Goal: Task Accomplishment & Management: Complete application form

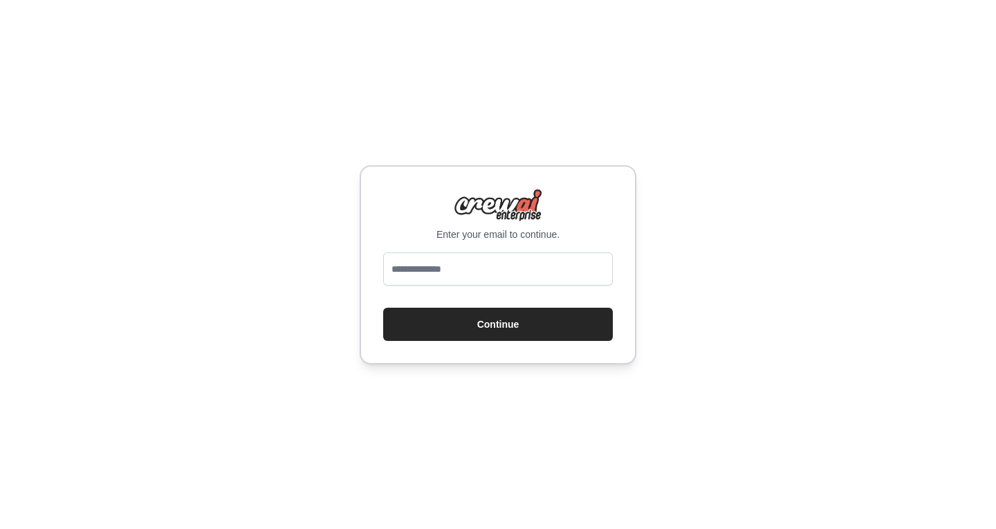
type input "**********"
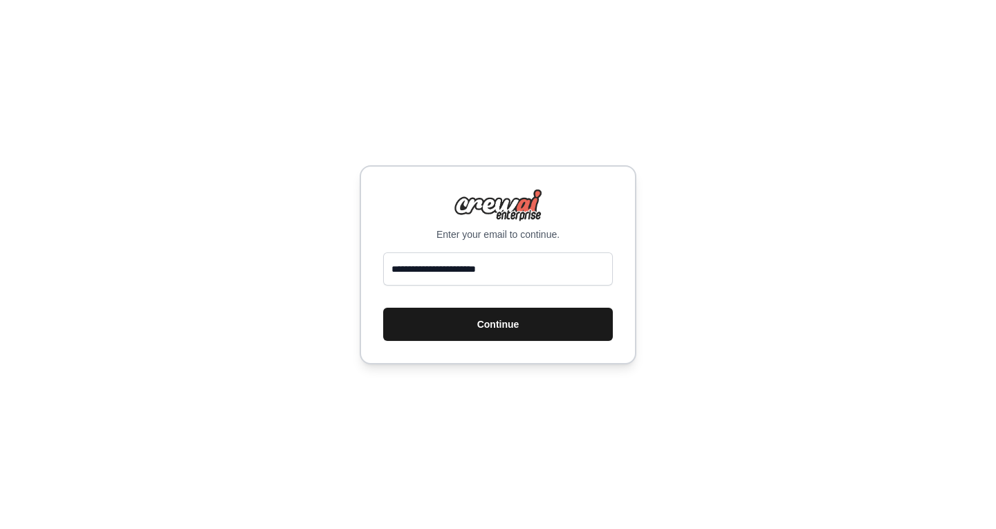
click at [450, 319] on button "Continue" at bounding box center [498, 324] width 230 height 33
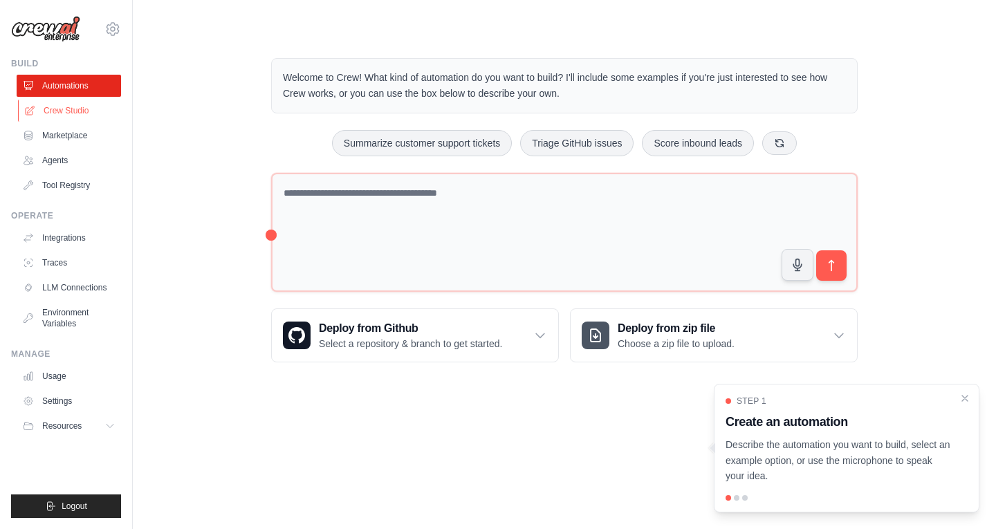
click at [84, 109] on link "Crew Studio" at bounding box center [70, 111] width 104 height 22
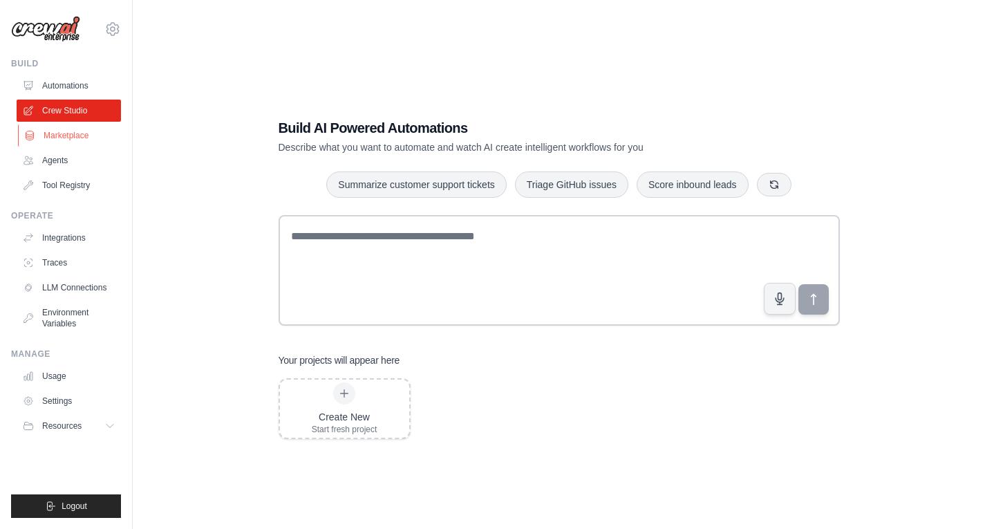
click at [73, 131] on link "Marketplace" at bounding box center [70, 135] width 104 height 22
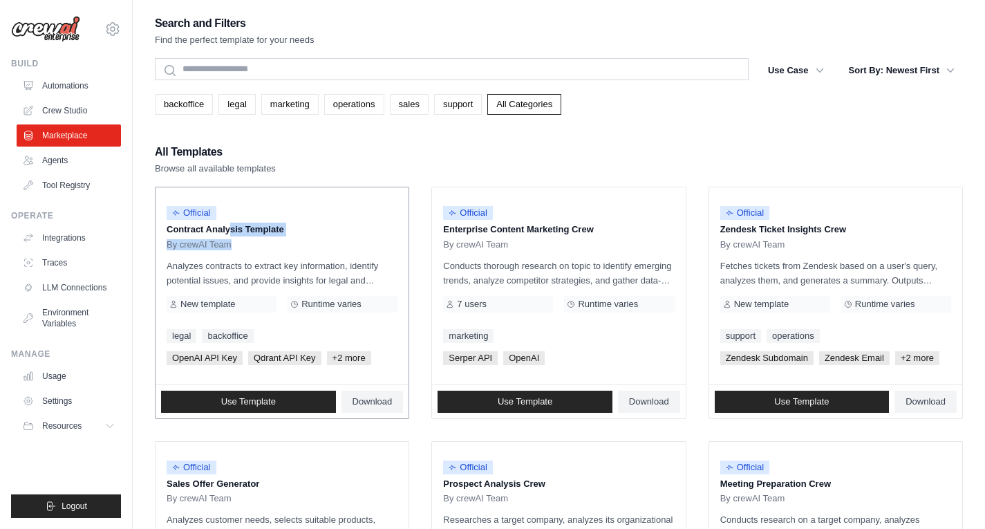
drag, startPoint x: 183, startPoint y: 234, endPoint x: 250, endPoint y: 244, distance: 68.5
click at [250, 244] on div "Official Contract Analysis Template By crewAI Team" at bounding box center [282, 224] width 231 height 52
click at [250, 244] on div "By crewAI Team" at bounding box center [282, 244] width 231 height 11
drag, startPoint x: 261, startPoint y: 244, endPoint x: 173, endPoint y: 233, distance: 88.5
click at [173, 233] on div "Official Contract Analysis Template By crewAI Team" at bounding box center [282, 224] width 231 height 52
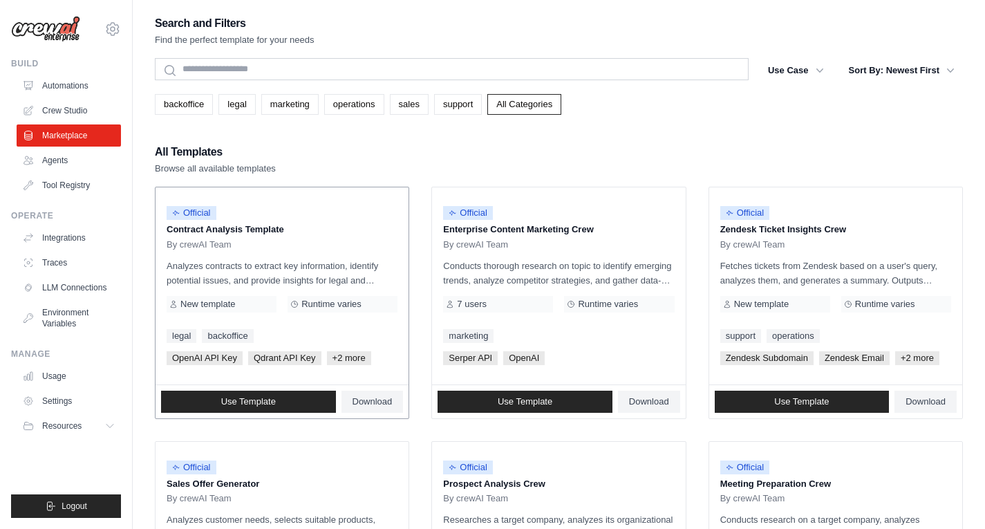
click at [268, 269] on p "Analyzes contracts to extract key information, identify potential issues, and p…" at bounding box center [282, 273] width 231 height 29
drag, startPoint x: 214, startPoint y: 265, endPoint x: 321, endPoint y: 266, distance: 106.5
click at [321, 266] on p "Analyzes contracts to extract key information, identify potential issues, and p…" at bounding box center [282, 273] width 231 height 29
drag, startPoint x: 351, startPoint y: 264, endPoint x: 387, endPoint y: 276, distance: 37.8
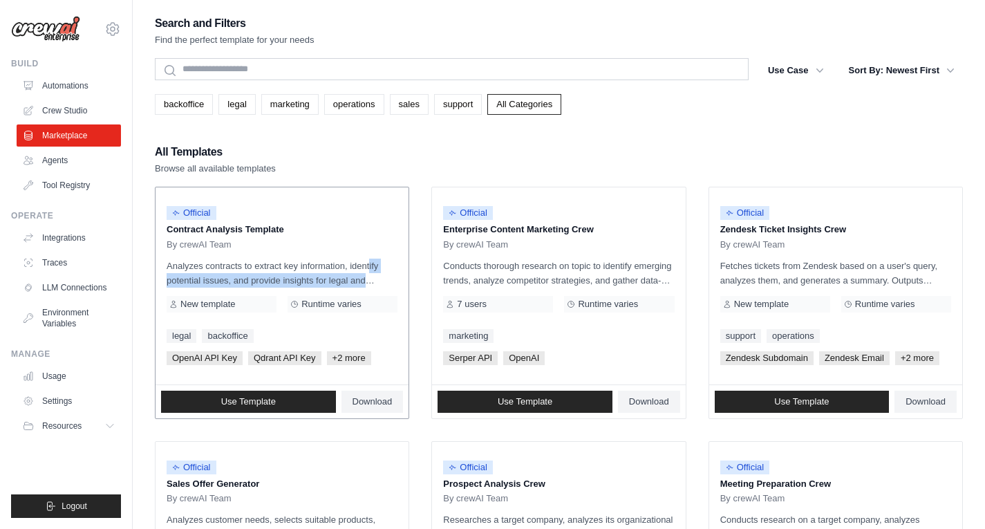
click at [387, 276] on p "Analyzes contracts to extract key information, identify potential issues, and p…" at bounding box center [282, 273] width 231 height 29
drag, startPoint x: 382, startPoint y: 277, endPoint x: 213, endPoint y: 284, distance: 169.5
click at [215, 284] on p "Analyzes contracts to extract key information, identify potential issues, and p…" at bounding box center [282, 273] width 231 height 29
click at [210, 281] on p "Analyzes contracts to extract key information, identify potential issues, and p…" at bounding box center [282, 273] width 231 height 29
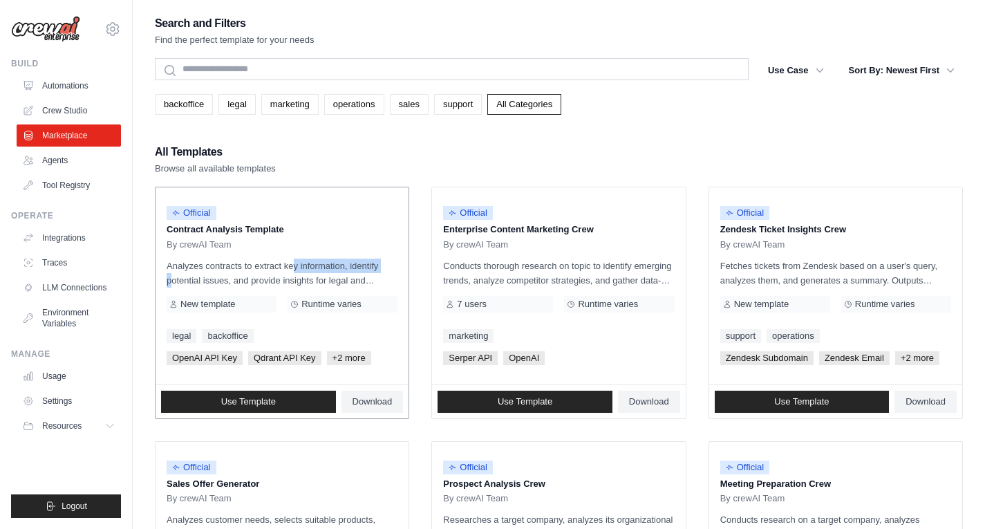
drag, startPoint x: 351, startPoint y: 270, endPoint x: 254, endPoint y: 259, distance: 98.0
click at [259, 263] on p "Analyzes contracts to extract key information, identify potential issues, and p…" at bounding box center [282, 273] width 231 height 29
click at [250, 259] on p "Analyzes contracts to extract key information, identify potential issues, and p…" at bounding box center [282, 273] width 231 height 29
drag, startPoint x: 450, startPoint y: 248, endPoint x: 525, endPoint y: 259, distance: 76.2
click at [525, 259] on div "Official Enterprise Content Marketing Crew By crewAI Team Conducts thorough res…" at bounding box center [558, 285] width 253 height 197
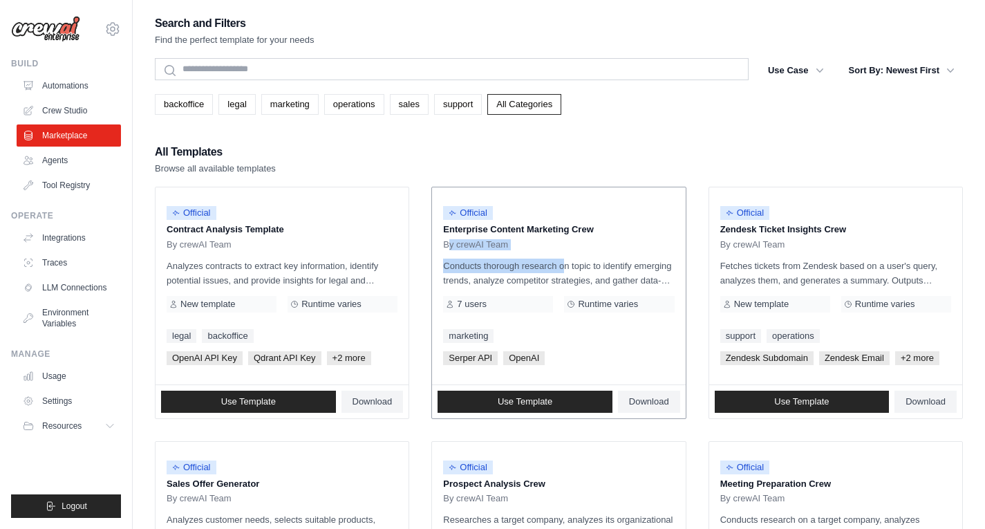
click at [525, 259] on p "Conducts thorough research on topic to identify emerging trends, analyze compet…" at bounding box center [558, 273] width 231 height 29
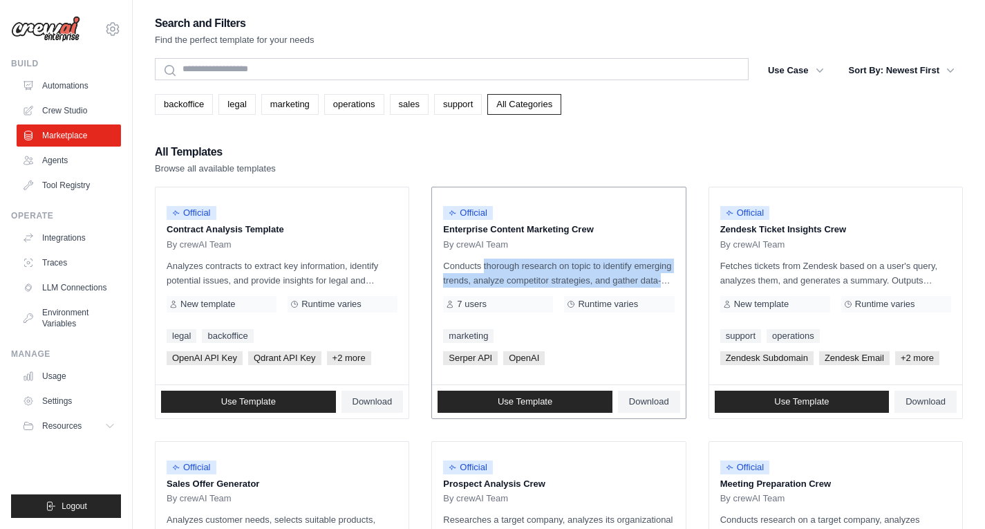
drag, startPoint x: 446, startPoint y: 266, endPoint x: 669, endPoint y: 277, distance: 223.6
click at [669, 277] on p "Conducts thorough research on topic to identify emerging trends, analyze compet…" at bounding box center [558, 273] width 231 height 29
drag, startPoint x: 669, startPoint y: 277, endPoint x: 456, endPoint y: 256, distance: 214.0
click at [457, 256] on div "Official Enterprise Content Marketing Crew By crewAI Team Conducts thorough res…" at bounding box center [558, 285] width 253 height 197
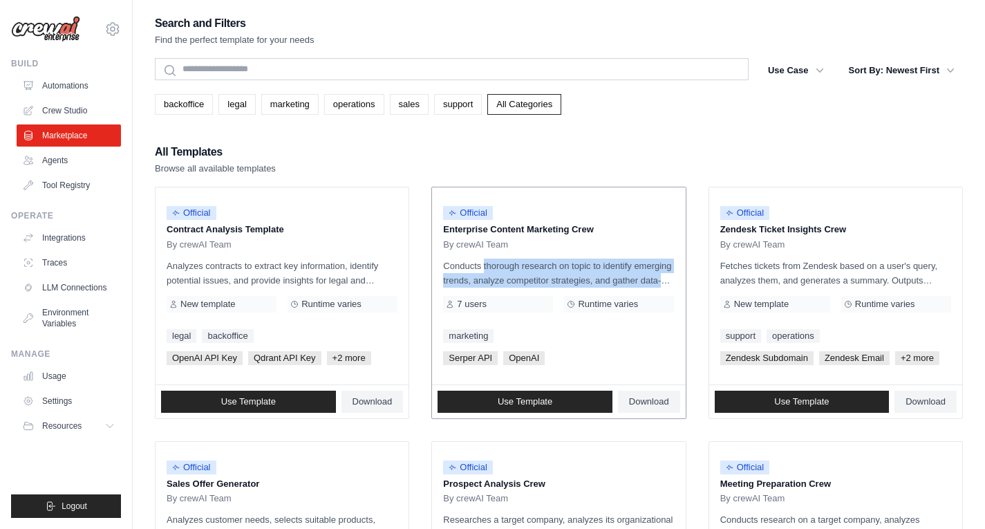
click at [454, 256] on div "Official Enterprise Content Marketing Crew By crewAI Team Conducts thorough res…" at bounding box center [558, 285] width 253 height 197
drag, startPoint x: 454, startPoint y: 256, endPoint x: 637, endPoint y: 274, distance: 183.4
click at [637, 274] on div "Official Enterprise Content Marketing Crew By crewAI Team Conducts thorough res…" at bounding box center [558, 285] width 253 height 197
click at [637, 274] on p "Conducts thorough research on topic to identify emerging trends, analyze compet…" at bounding box center [558, 273] width 231 height 29
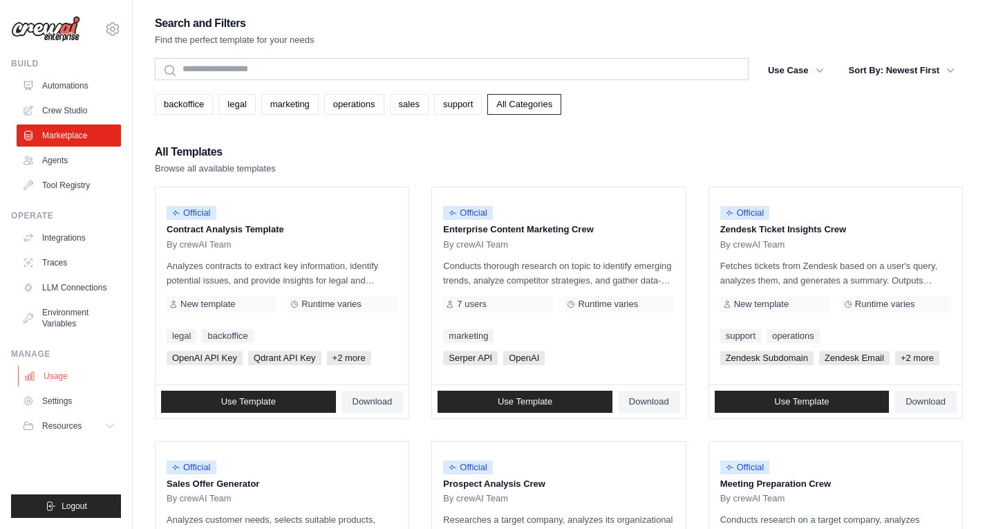
click at [46, 380] on link "Usage" at bounding box center [70, 376] width 104 height 22
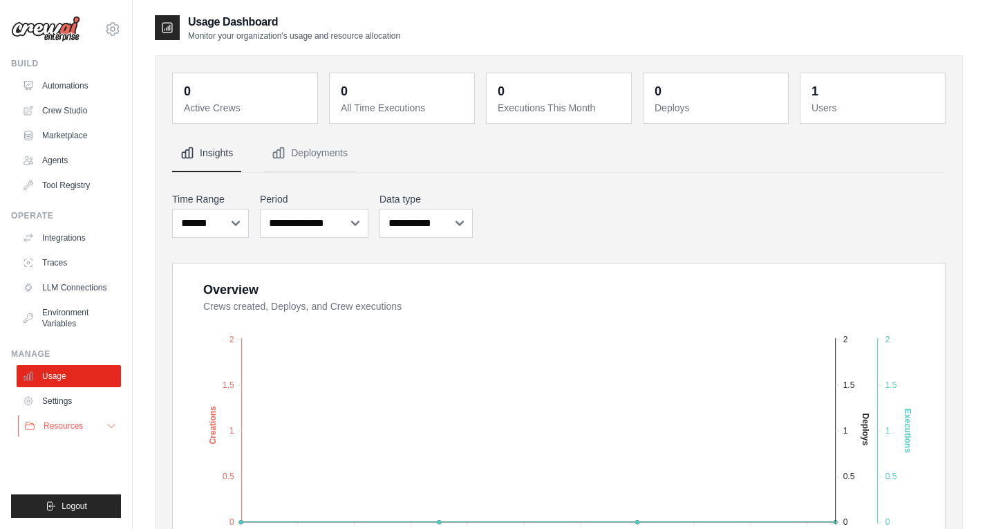
click at [96, 432] on button "Resources" at bounding box center [70, 426] width 104 height 22
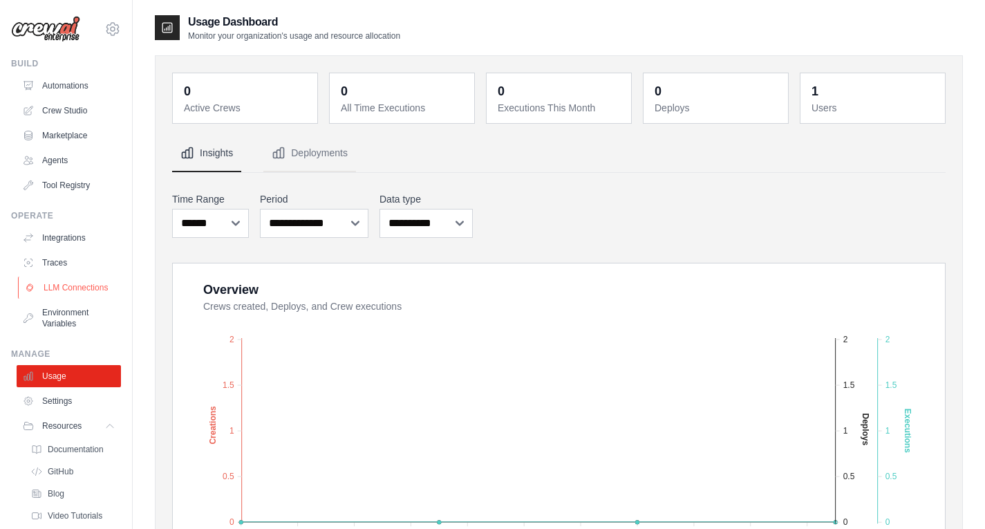
click at [59, 299] on link "LLM Connections" at bounding box center [70, 288] width 104 height 22
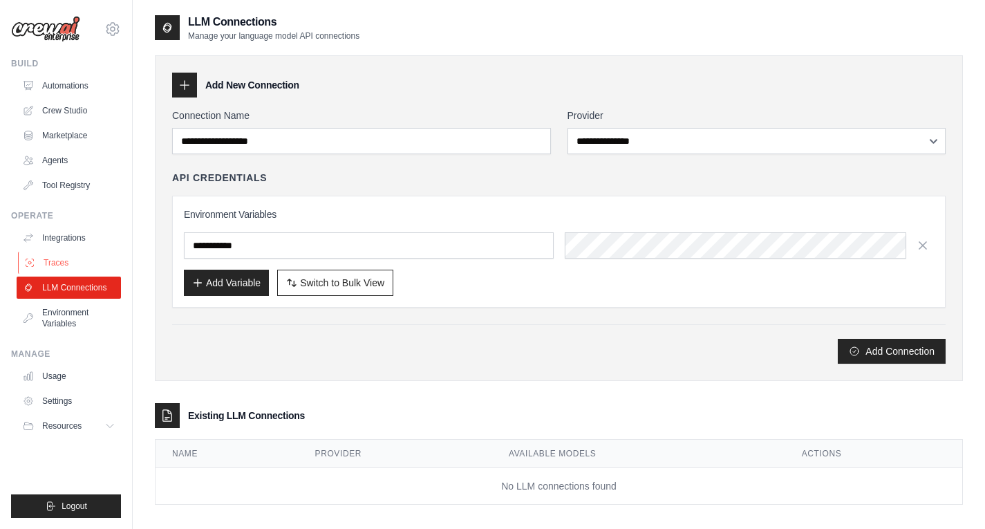
click at [59, 266] on link "Traces" at bounding box center [70, 263] width 104 height 22
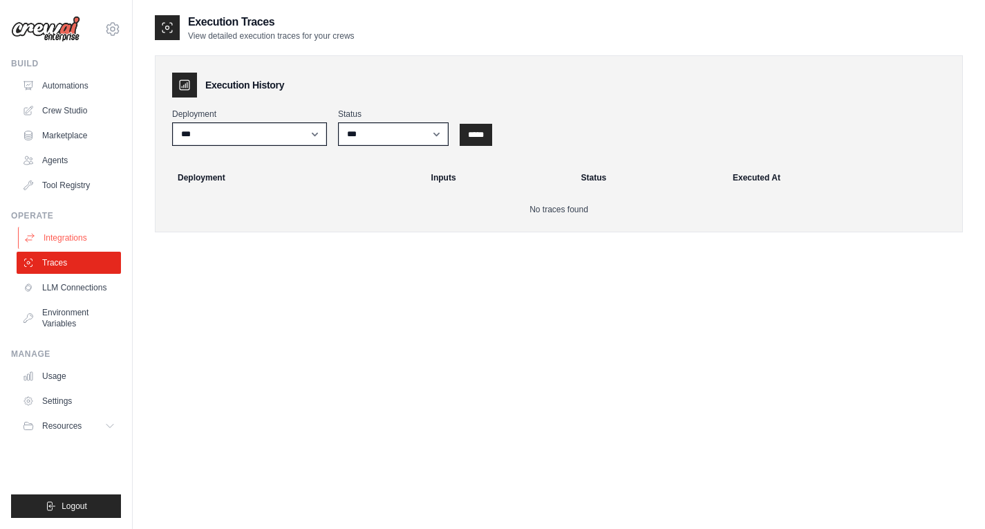
click at [73, 241] on link "Integrations" at bounding box center [70, 238] width 104 height 22
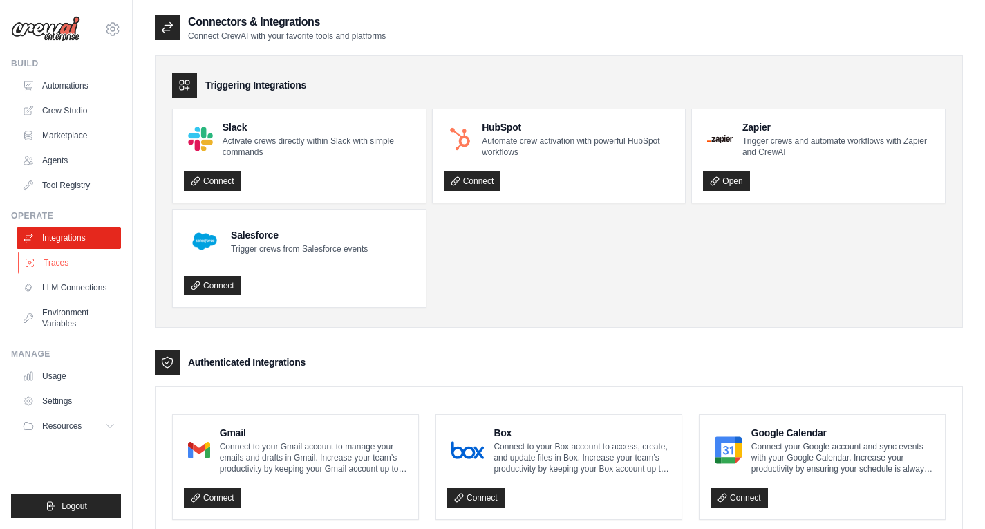
click at [48, 265] on link "Traces" at bounding box center [70, 263] width 104 height 22
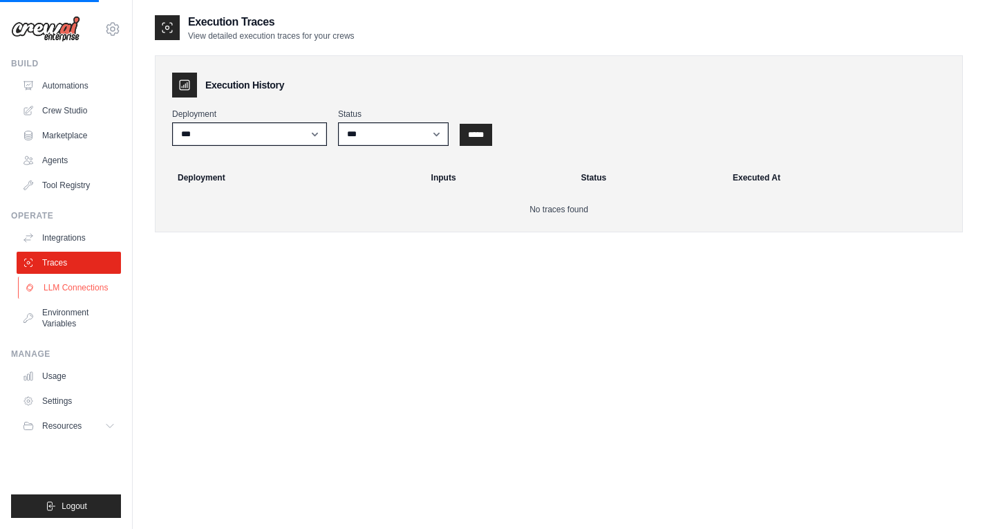
click at [72, 291] on link "LLM Connections" at bounding box center [70, 288] width 104 height 22
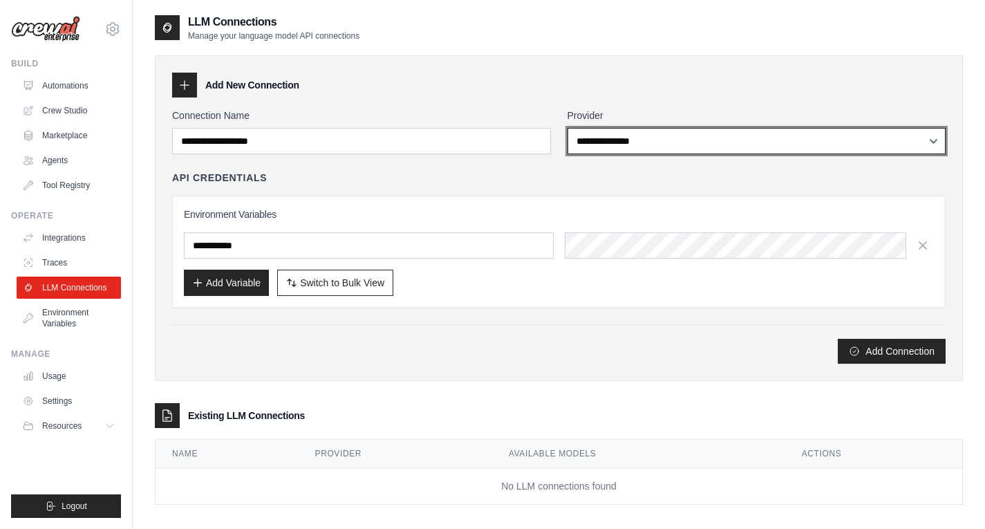
click at [624, 145] on select "**********" at bounding box center [757, 141] width 379 height 26
click at [584, 138] on select "**********" at bounding box center [757, 141] width 379 height 26
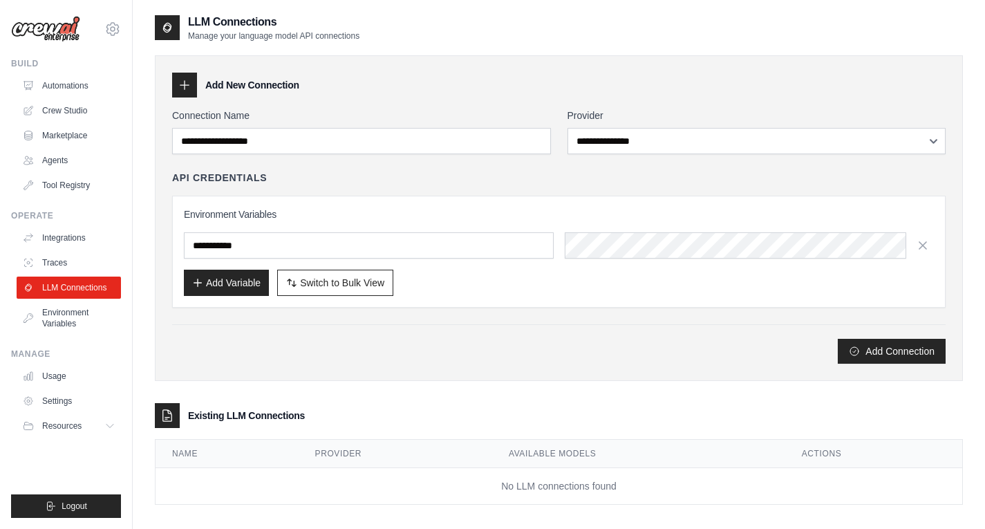
click at [446, 199] on div "Environment Variables Add Variable Switch to Bulk View Switch to Table View" at bounding box center [559, 252] width 774 height 112
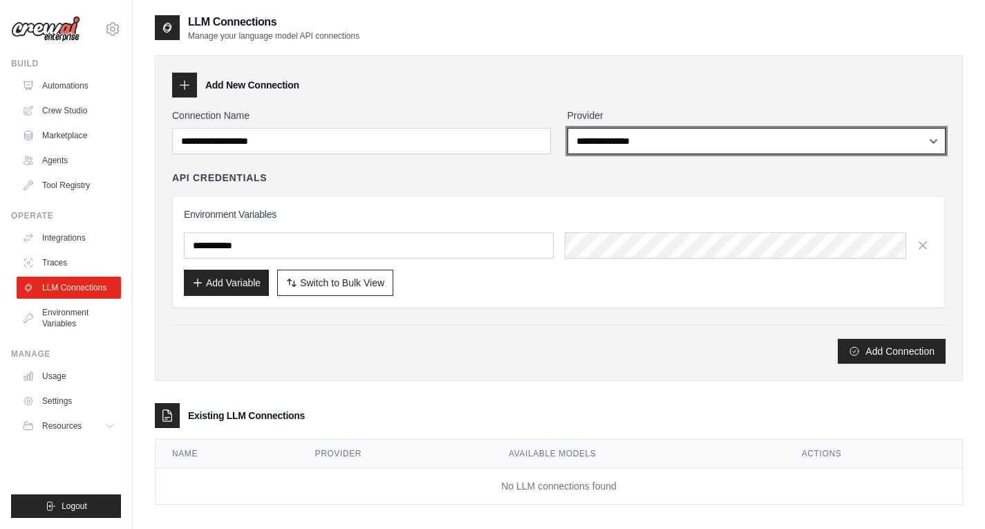
click at [630, 151] on select "**********" at bounding box center [757, 141] width 379 height 26
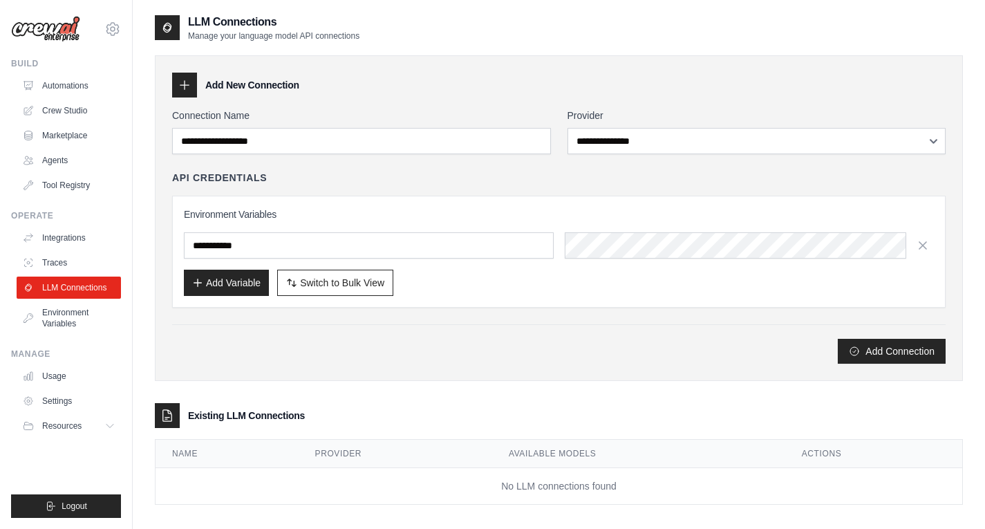
click at [470, 165] on div "**********" at bounding box center [559, 236] width 774 height 255
click at [382, 240] on input "text" at bounding box center [369, 245] width 370 height 26
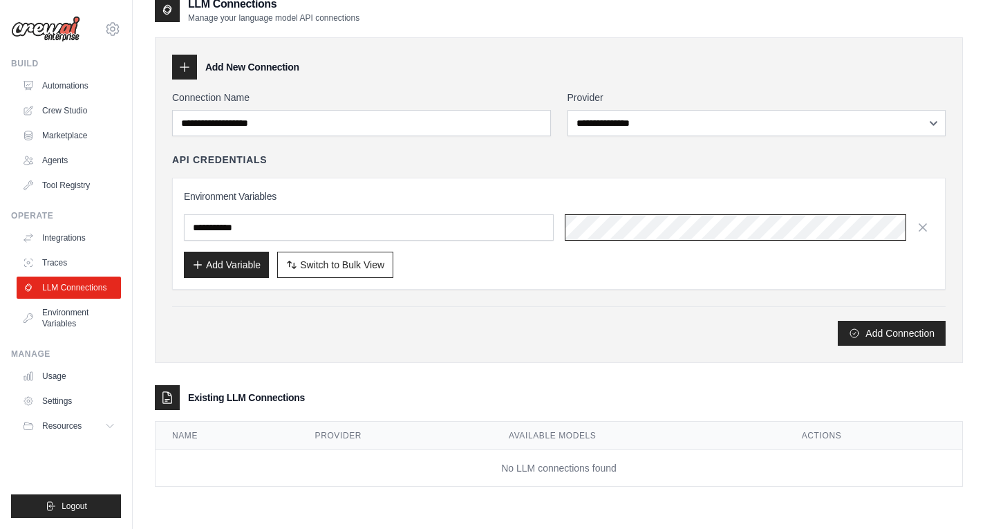
scroll to position [28, 0]
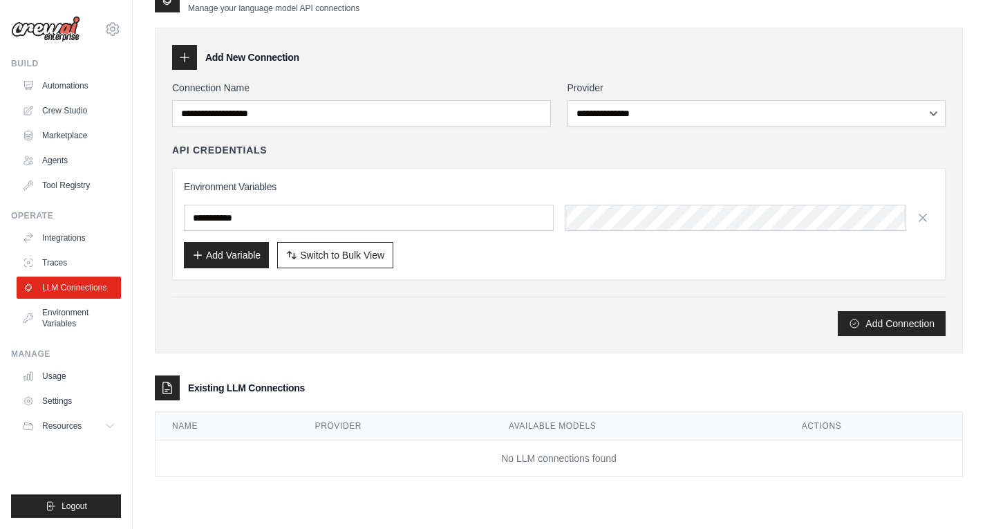
click at [47, 335] on ul "Build Automations Crew Studio Marketplace Agents" at bounding box center [66, 288] width 110 height 460
click at [49, 326] on link "Environment Variables" at bounding box center [70, 317] width 104 height 33
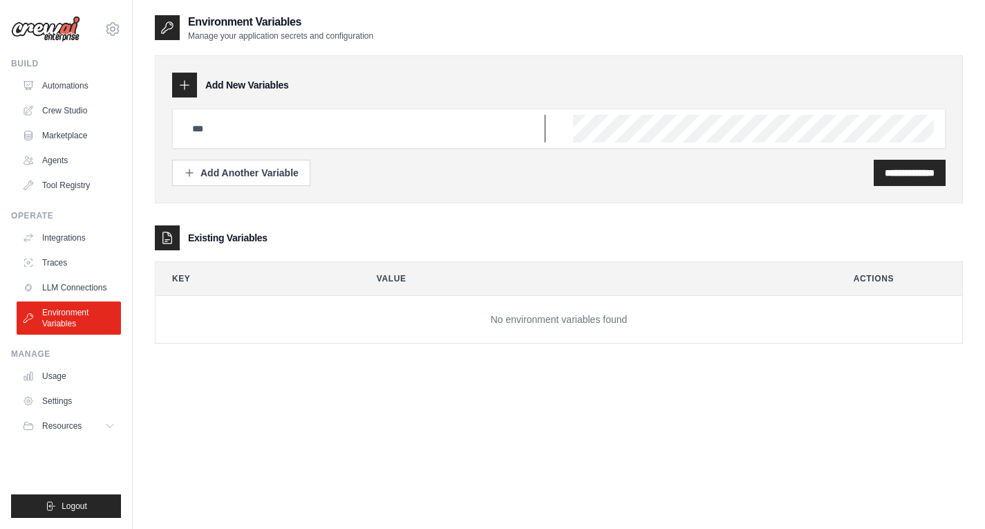
click at [359, 125] on input "text" at bounding box center [365, 129] width 362 height 28
click at [53, 416] on button "Resources" at bounding box center [69, 426] width 104 height 22
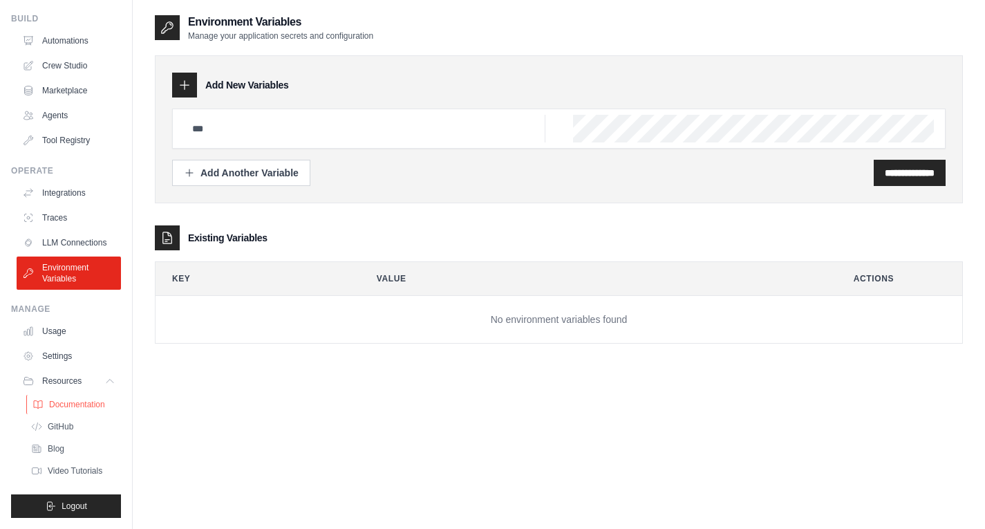
click at [59, 410] on link "Documentation" at bounding box center [74, 404] width 96 height 19
click at [85, 82] on link "Marketplace" at bounding box center [70, 91] width 104 height 22
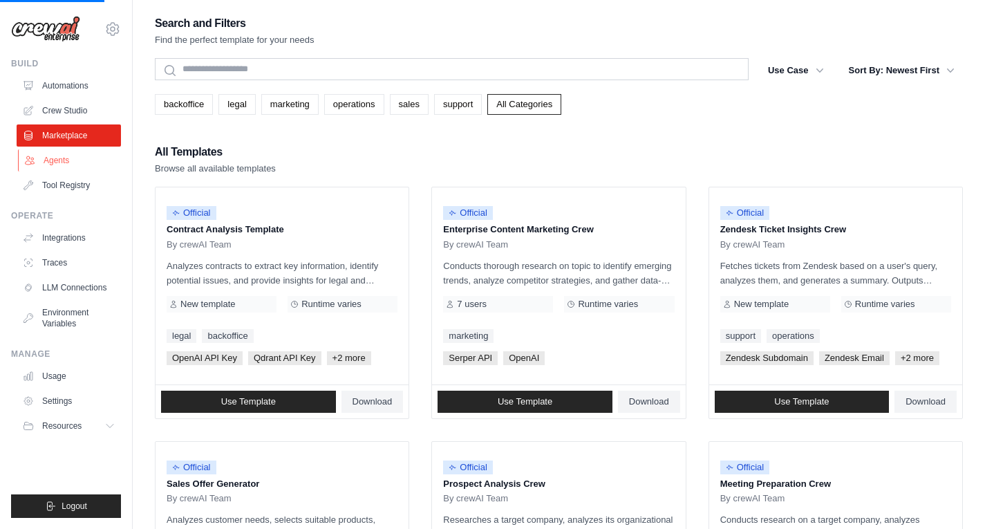
click at [53, 168] on link "Agents" at bounding box center [70, 160] width 104 height 22
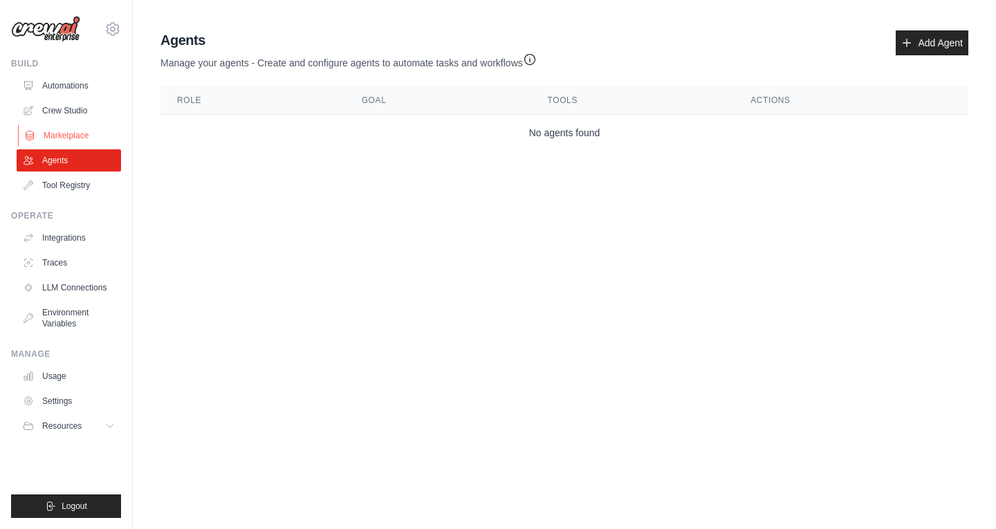
click at [84, 144] on link "Marketplace" at bounding box center [70, 135] width 104 height 22
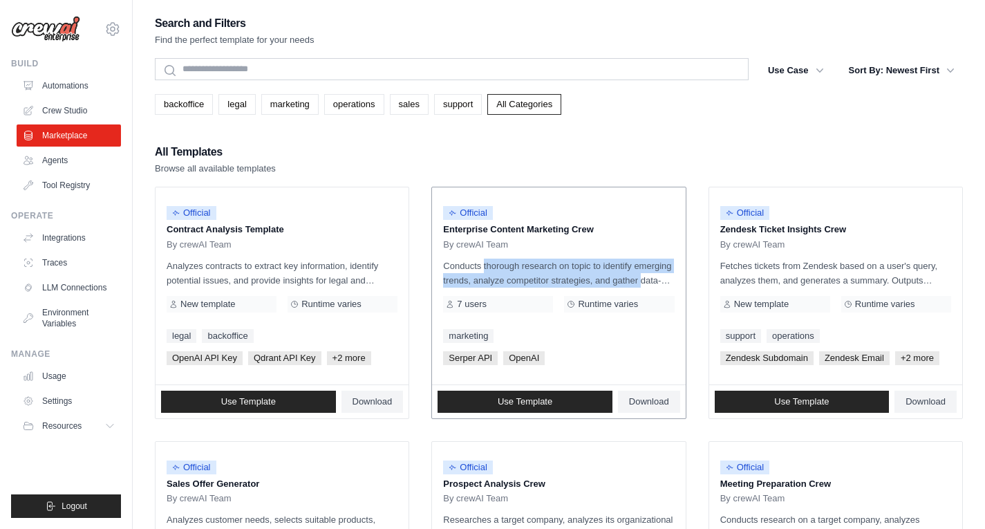
drag, startPoint x: 441, startPoint y: 262, endPoint x: 606, endPoint y: 277, distance: 165.9
click at [606, 277] on div "Official Enterprise Content Marketing Crew By crewAI Team Conducts thorough res…" at bounding box center [558, 285] width 253 height 197
click at [606, 277] on p "Conducts thorough research on topic to identify emerging trends, analyze compet…" at bounding box center [558, 273] width 231 height 29
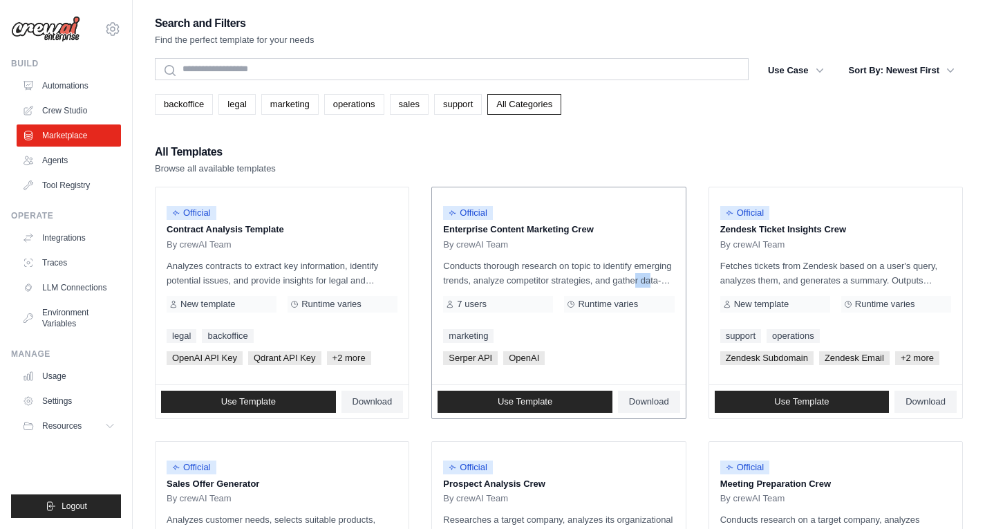
click at [606, 277] on p "Conducts thorough research on topic to identify emerging trends, analyze compet…" at bounding box center [558, 273] width 231 height 29
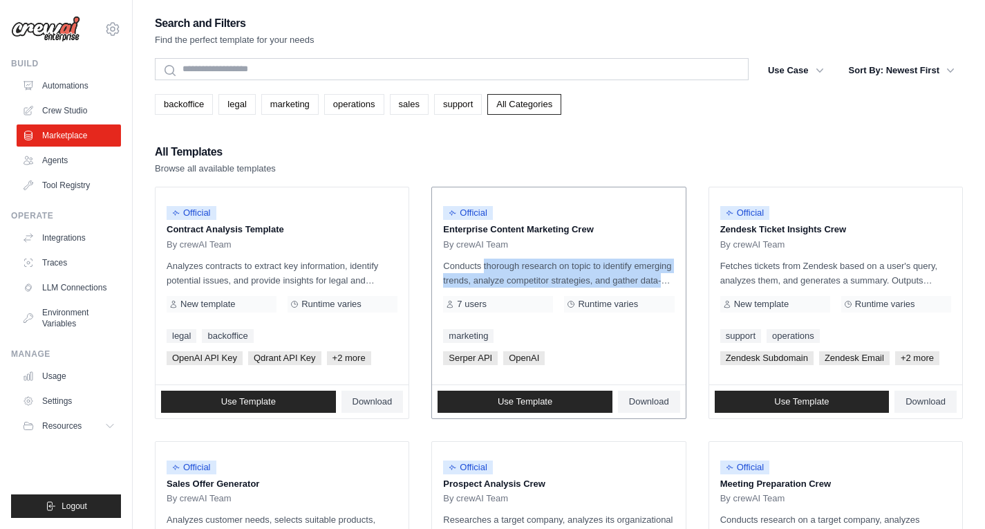
click at [606, 277] on p "Conducts thorough research on topic to identify emerging trends, analyze compet…" at bounding box center [558, 273] width 231 height 29
click at [571, 278] on p "Conducts thorough research on topic to identify emerging trends, analyze compet…" at bounding box center [558, 273] width 231 height 29
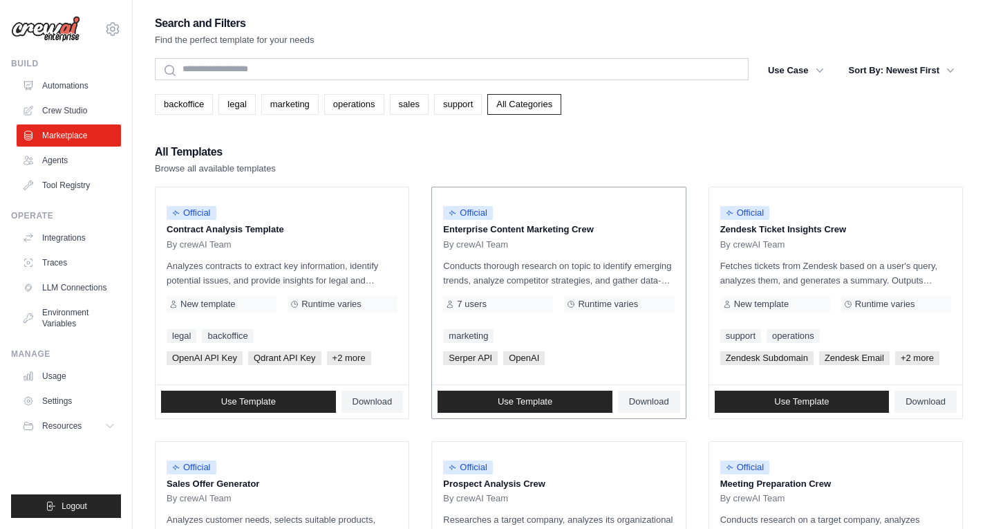
click at [550, 280] on p "Conducts thorough research on topic to identify emerging trends, analyze compet…" at bounding box center [558, 273] width 231 height 29
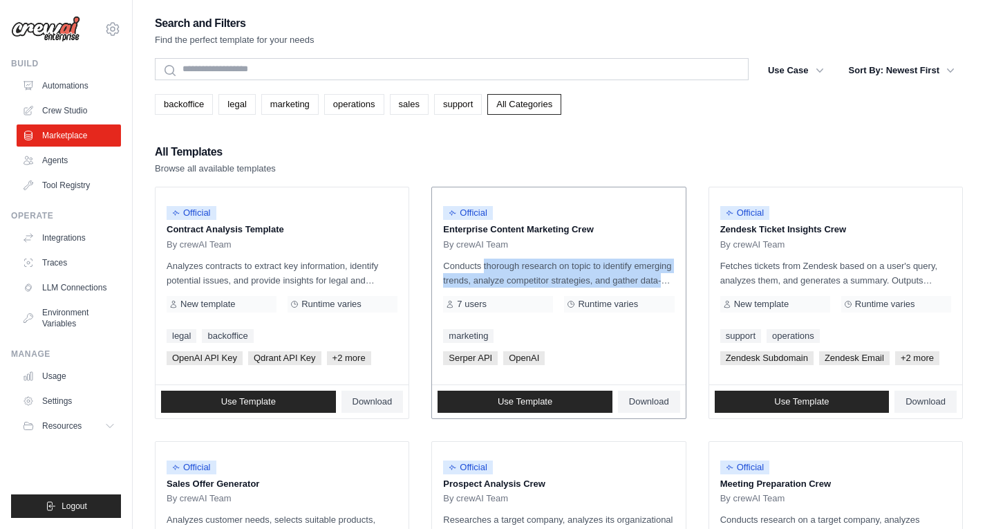
click at [550, 280] on p "Conducts thorough research on topic to identify emerging trends, analyze compet…" at bounding box center [558, 273] width 231 height 29
click at [552, 278] on p "Conducts thorough research on topic to identify emerging trends, analyze compet…" at bounding box center [558, 273] width 231 height 29
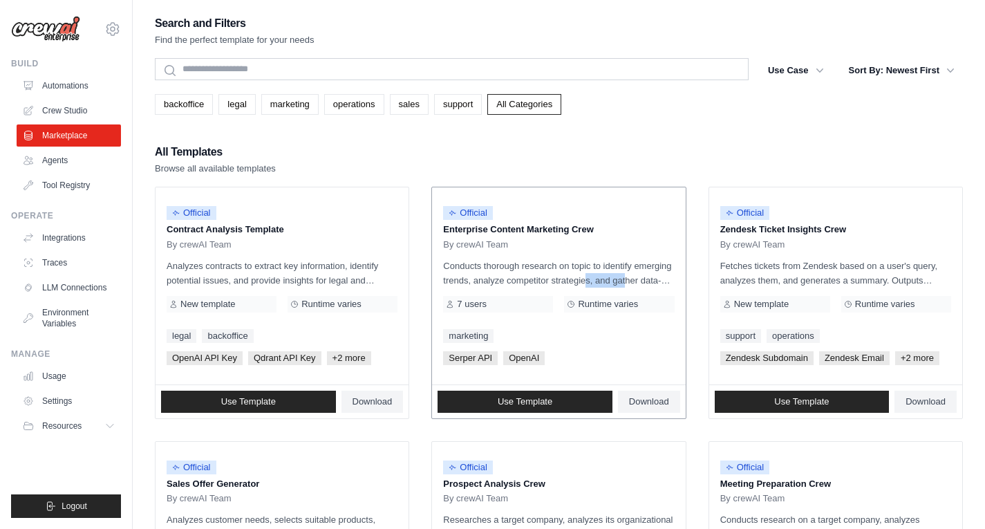
click at [552, 278] on p "Conducts thorough research on topic to identify emerging trends, analyze compet…" at bounding box center [558, 273] width 231 height 29
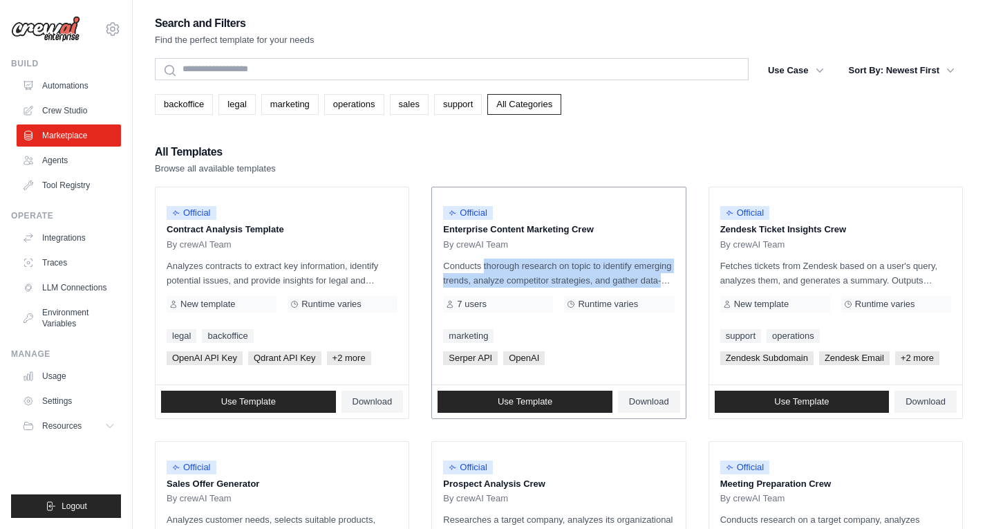
click at [552, 278] on p "Conducts thorough research on topic to identify emerging trends, analyze compet…" at bounding box center [558, 273] width 231 height 29
click at [601, 281] on p "Conducts thorough research on topic to identify emerging trends, analyze compet…" at bounding box center [558, 273] width 231 height 29
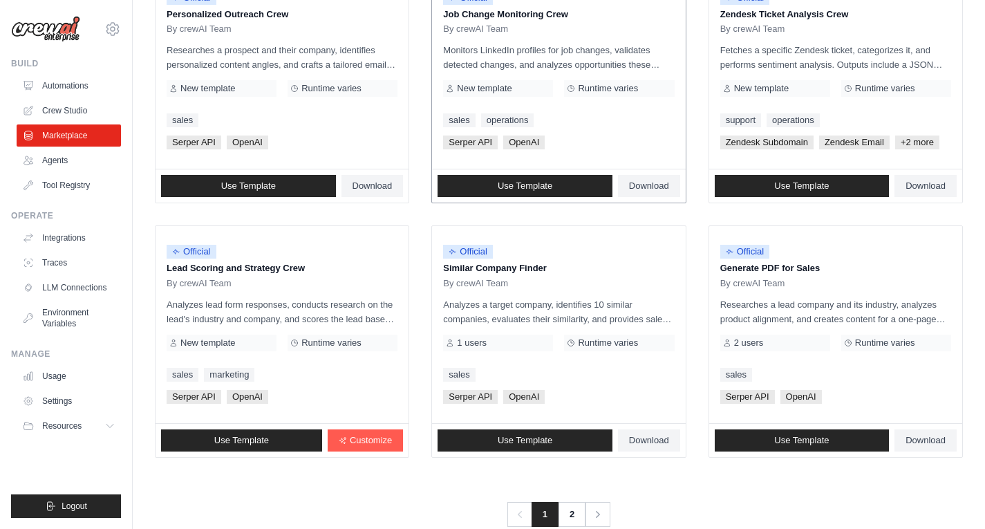
scroll to position [752, 0]
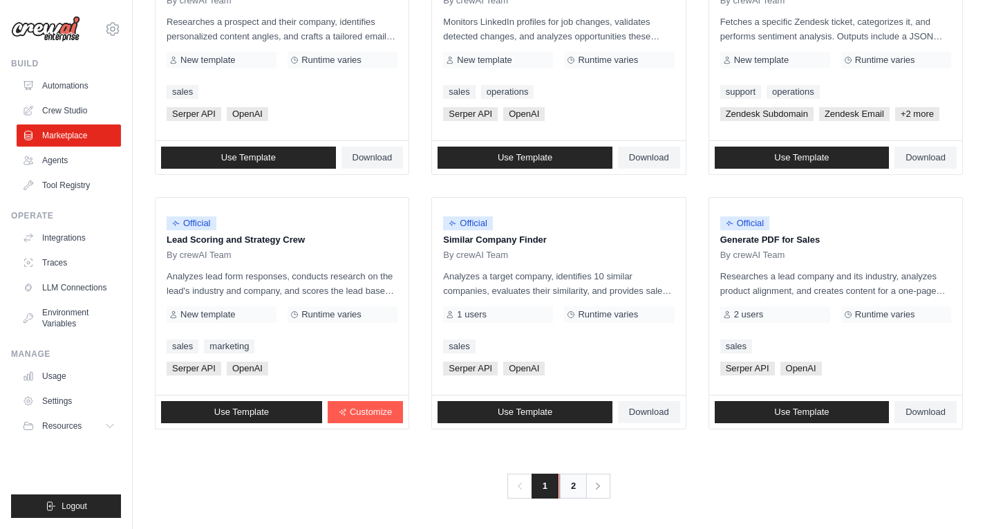
click at [564, 486] on link "2" at bounding box center [573, 486] width 28 height 25
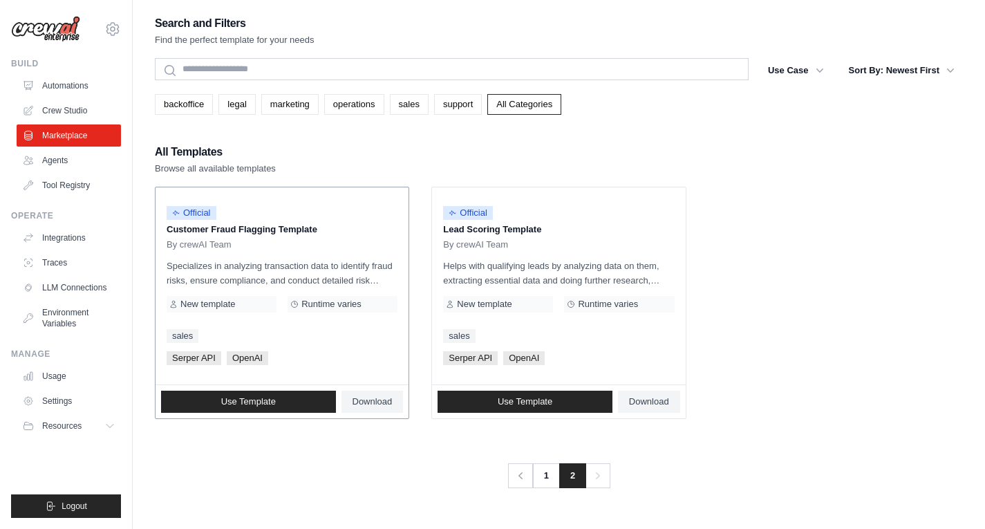
click at [277, 275] on p "Specializes in analyzing transaction data to identify fraud risks, ensure compl…" at bounding box center [282, 273] width 231 height 29
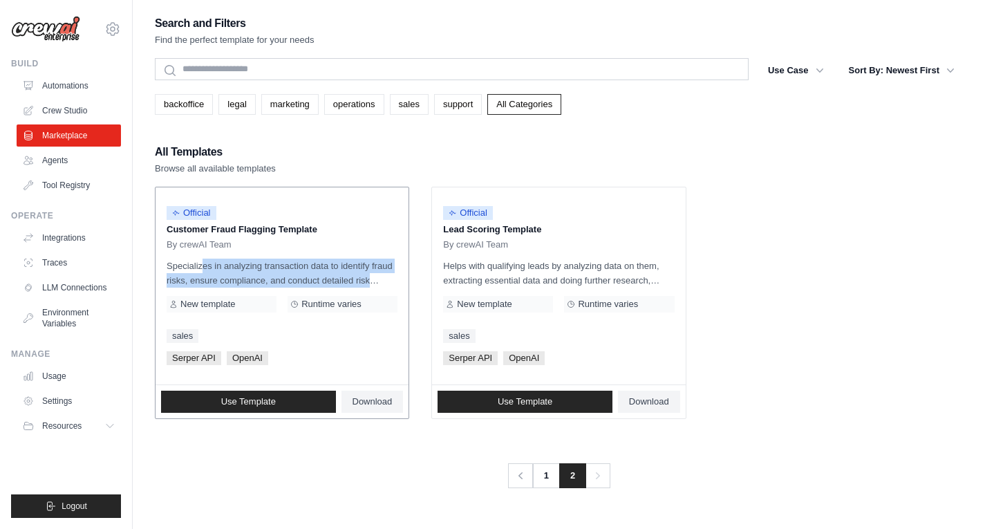
click at [277, 275] on p "Specializes in analyzing transaction data to identify fraud risks, ensure compl…" at bounding box center [282, 273] width 231 height 29
click at [545, 478] on link "1" at bounding box center [548, 475] width 28 height 25
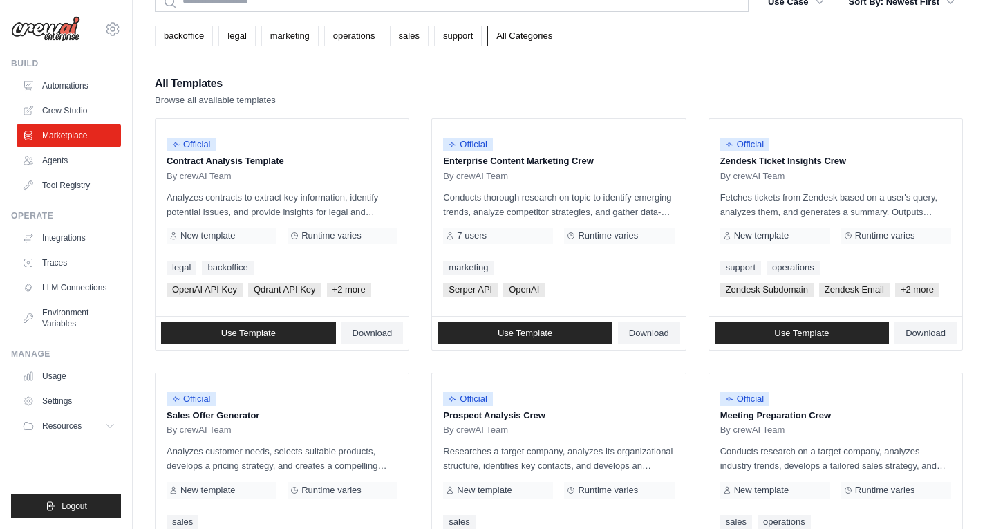
scroll to position [69, 0]
click at [649, 323] on link "Download" at bounding box center [649, 333] width 62 height 22
click at [546, 335] on span "Use Template" at bounding box center [525, 332] width 55 height 11
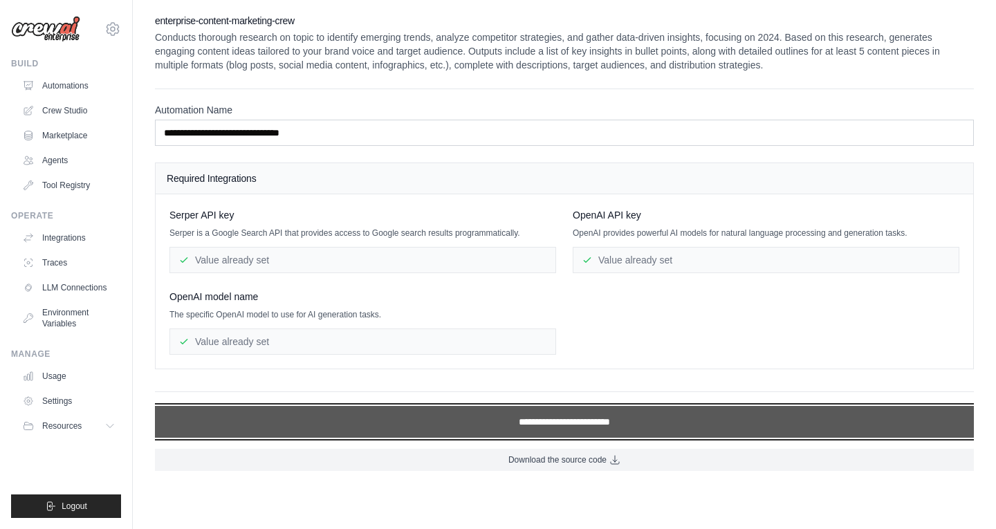
click at [577, 428] on input "**********" at bounding box center [564, 422] width 819 height 32
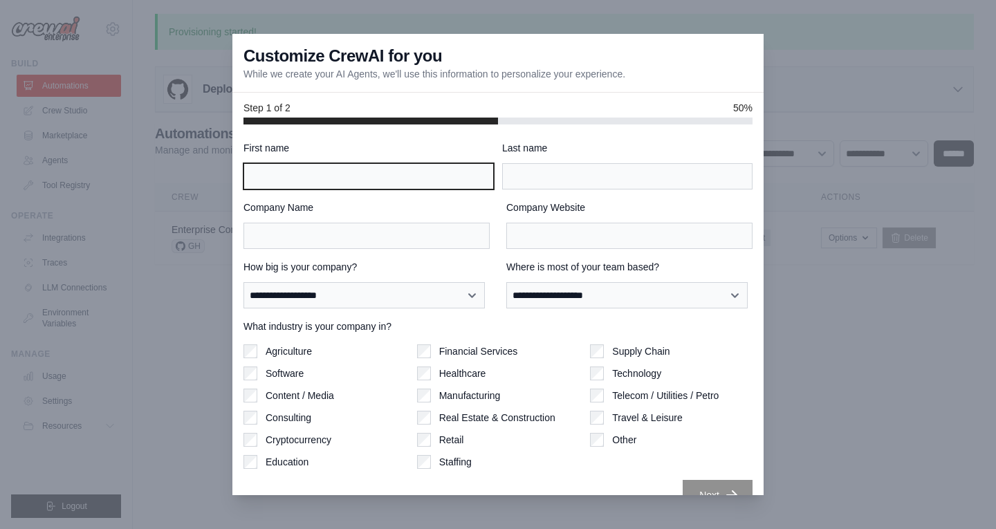
click at [368, 165] on input "First name" at bounding box center [368, 176] width 250 height 26
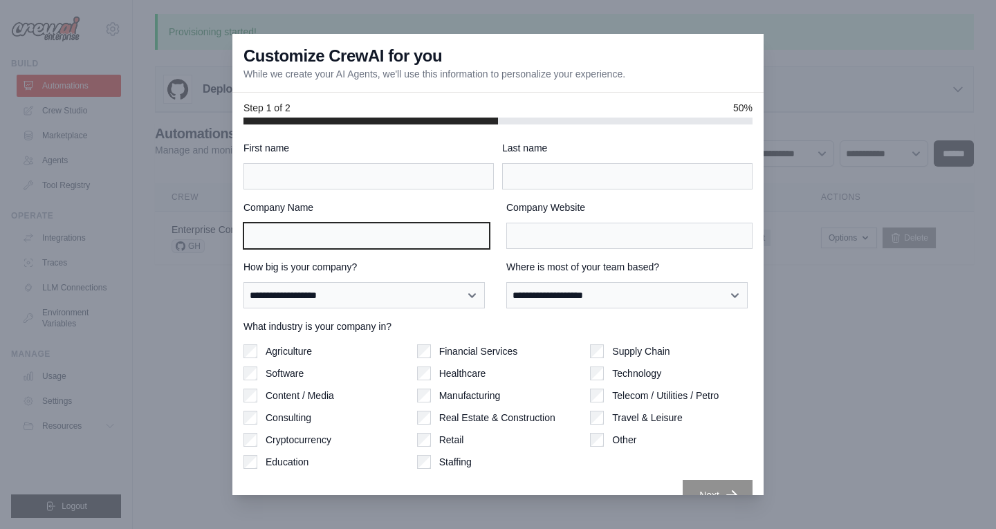
click at [334, 248] on input "Company Name" at bounding box center [366, 236] width 246 height 26
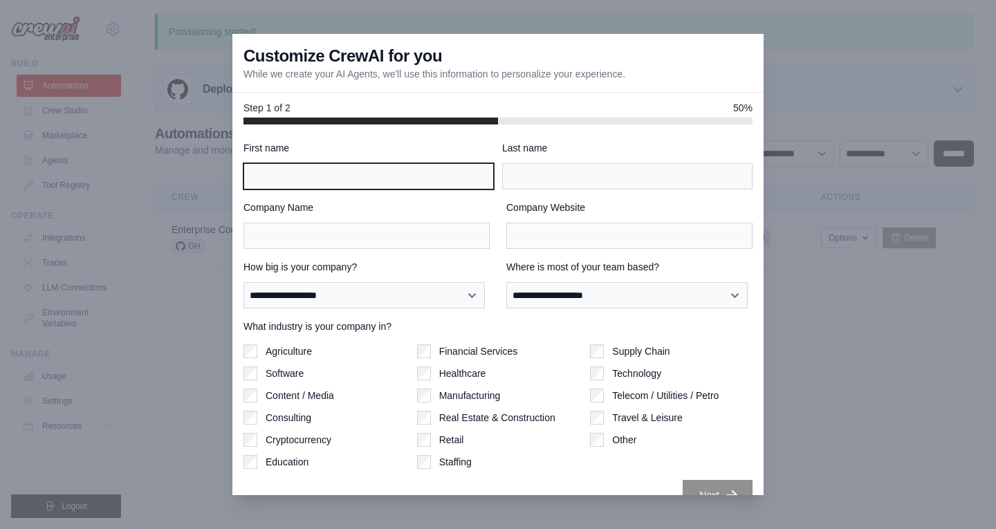
click at [341, 185] on input "First name" at bounding box center [368, 176] width 250 height 26
type input "*********"
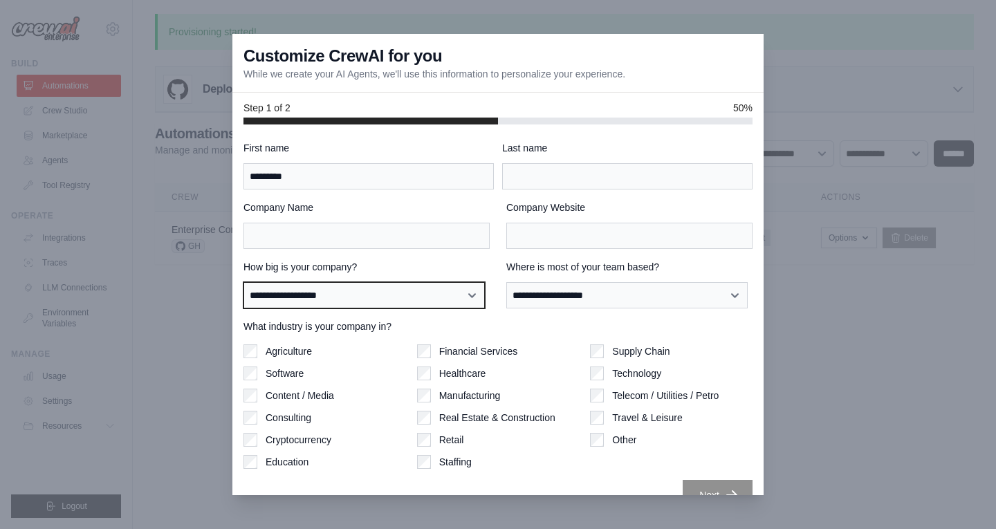
click at [432, 296] on select "**********" at bounding box center [363, 295] width 241 height 26
select select "**********"
click at [243, 282] on select "**********" at bounding box center [363, 295] width 241 height 26
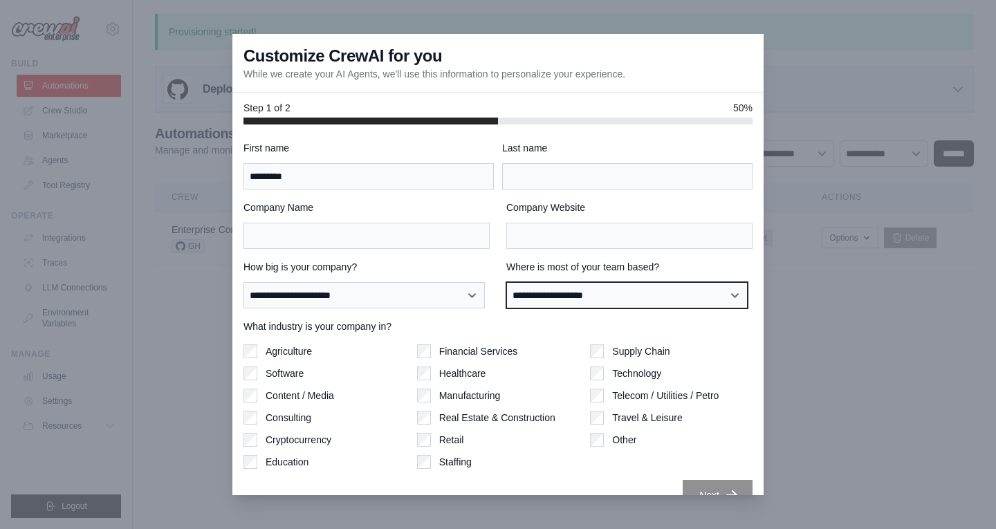
click at [625, 290] on select "**********" at bounding box center [626, 295] width 241 height 26
select select "**********"
click at [506, 282] on select "**********" at bounding box center [626, 295] width 241 height 26
click at [596, 382] on div "Supply Chain Technology Telecom / Utilities / Petro Travel & Leisure Other" at bounding box center [671, 406] width 162 height 124
click at [290, 392] on label "Content / Media" at bounding box center [300, 396] width 68 height 14
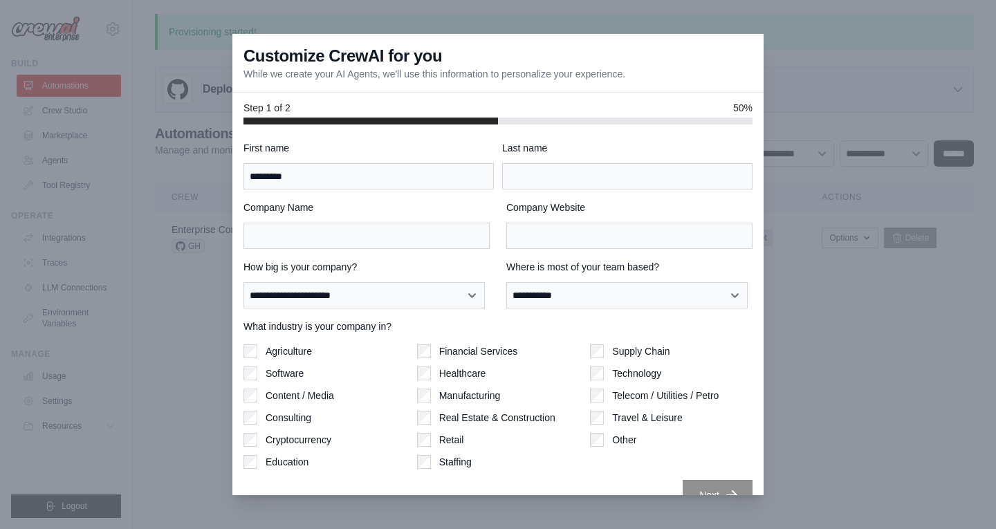
click at [626, 378] on label "Technology" at bounding box center [636, 373] width 49 height 14
click at [277, 390] on label "Content / Media" at bounding box center [300, 396] width 68 height 14
click at [460, 398] on label "Manufacturing" at bounding box center [470, 396] width 62 height 14
click at [596, 383] on div "Supply Chain Technology Telecom / Utilities / Petro Travel & Leisure Other" at bounding box center [671, 406] width 162 height 124
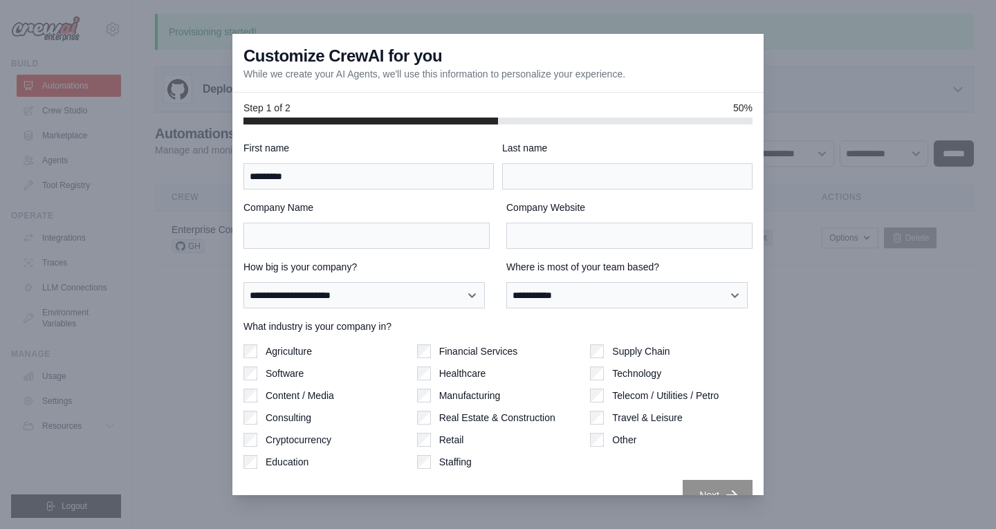
click at [443, 437] on label "Retail" at bounding box center [451, 440] width 25 height 14
click at [443, 354] on label "Financial Services" at bounding box center [478, 351] width 79 height 14
click at [617, 349] on label "Supply Chain" at bounding box center [640, 351] width 57 height 14
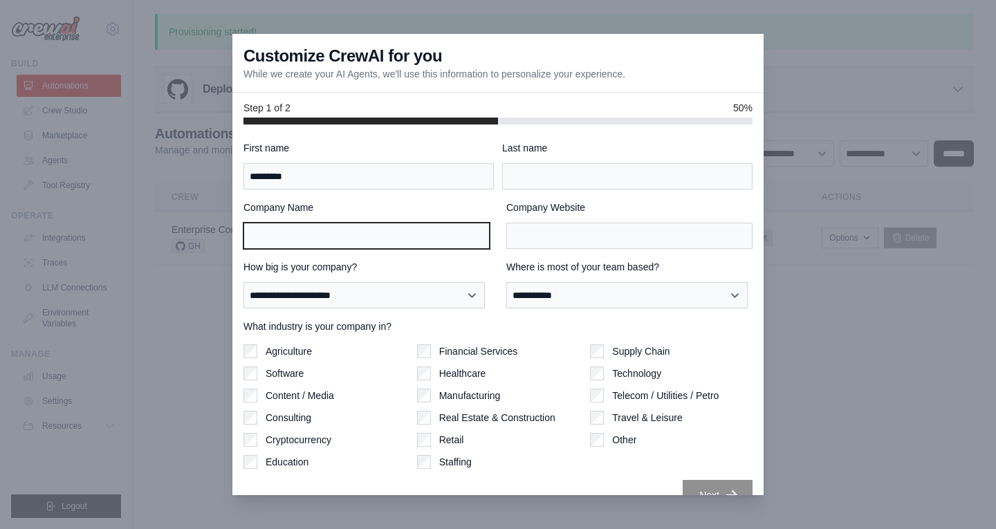
click at [404, 228] on input "Company Name" at bounding box center [366, 236] width 246 height 26
type input "******"
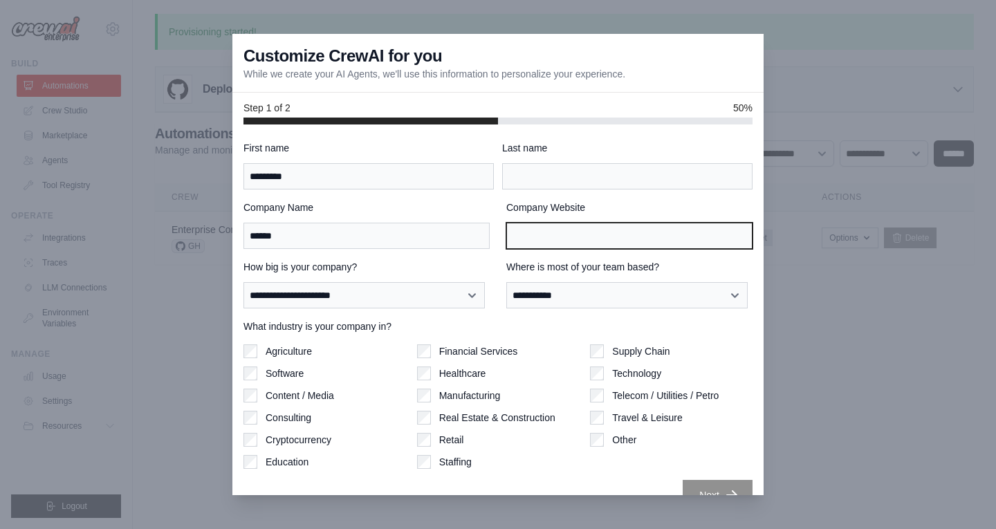
type input "*"
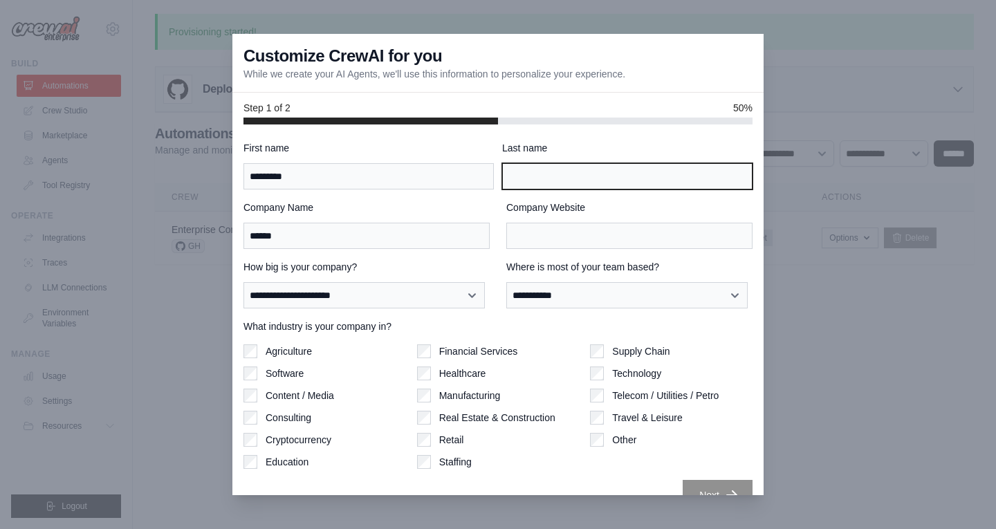
click at [532, 176] on input "Last name" at bounding box center [627, 176] width 250 height 26
type input "******"
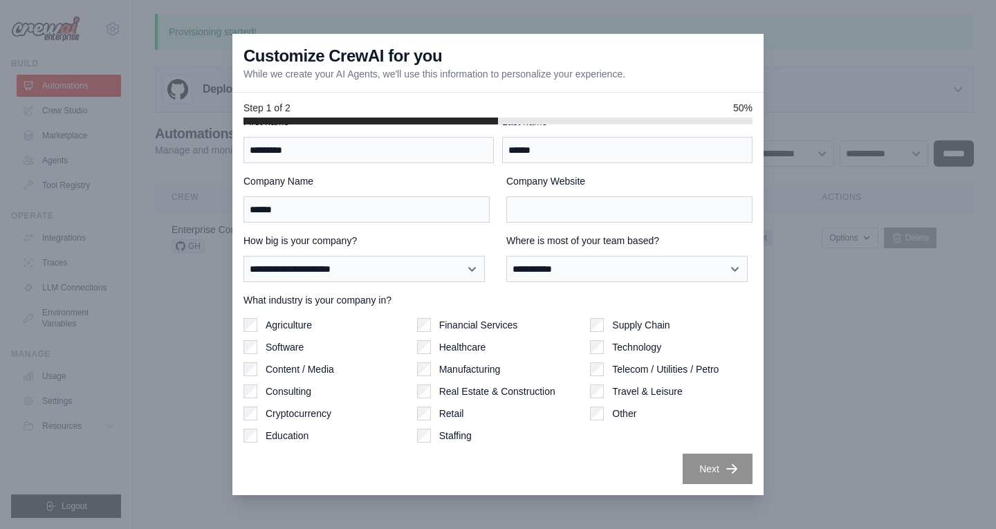
click at [288, 356] on div "Agriculture Software Content / Media Consulting Cryptocurrency Education" at bounding box center [324, 380] width 162 height 124
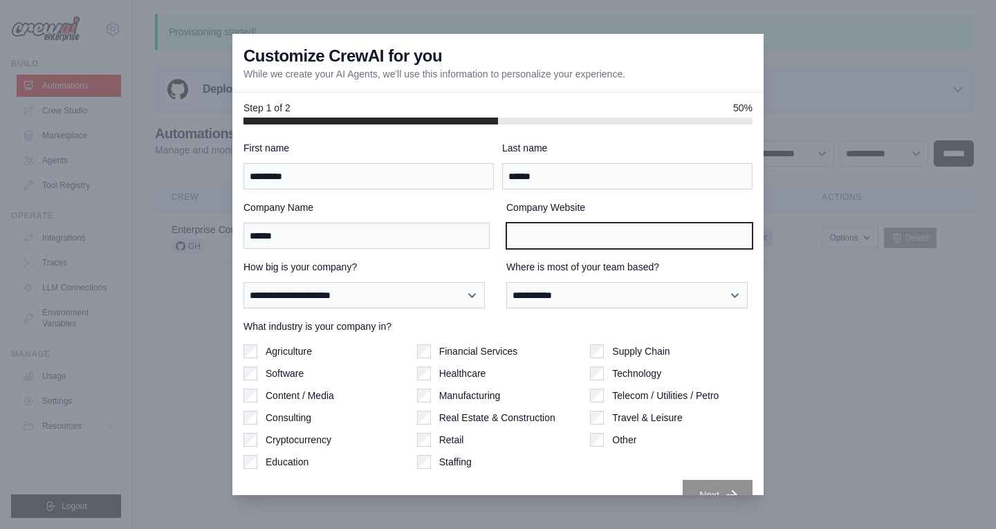
click at [557, 236] on input "Company Website" at bounding box center [629, 236] width 246 height 26
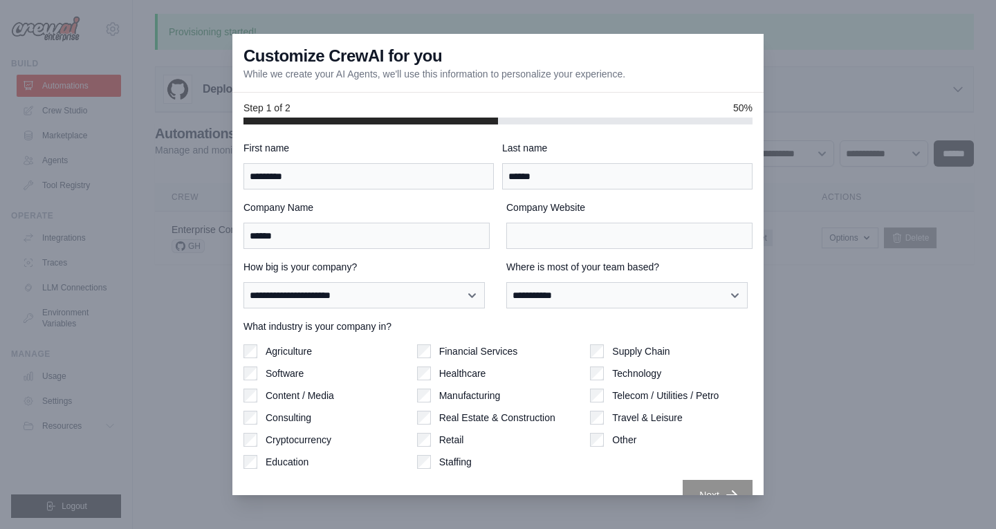
click at [395, 3] on div at bounding box center [498, 264] width 996 height 529
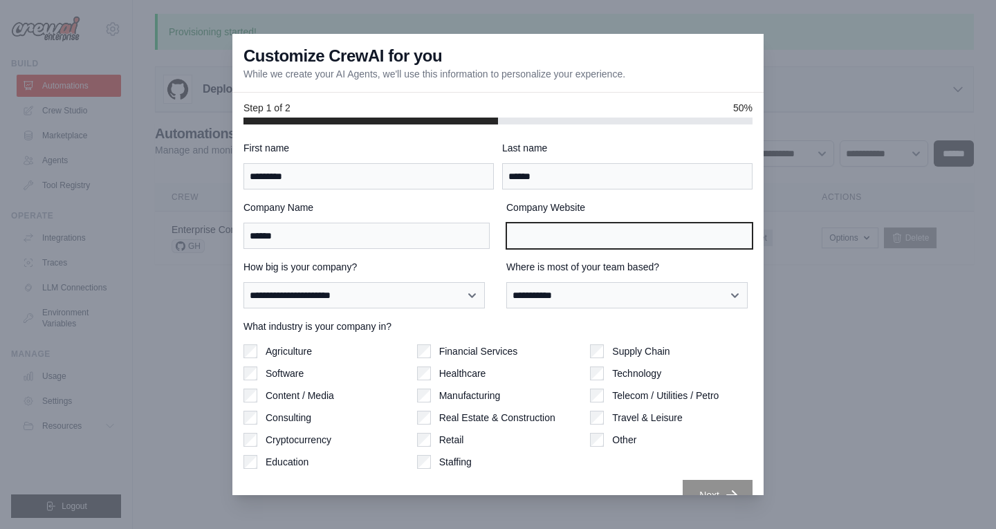
click at [529, 236] on input "Company Website" at bounding box center [629, 236] width 246 height 26
paste input "**********"
type input "**********"
drag, startPoint x: 729, startPoint y: 238, endPoint x: 472, endPoint y: 252, distance: 256.9
click at [472, 252] on div "**********" at bounding box center [497, 325] width 509 height 369
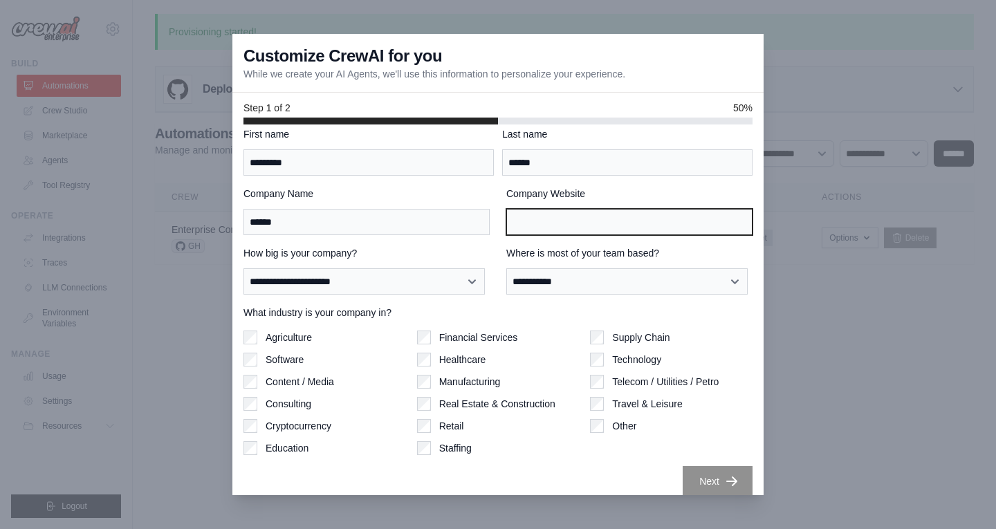
scroll to position [26, 0]
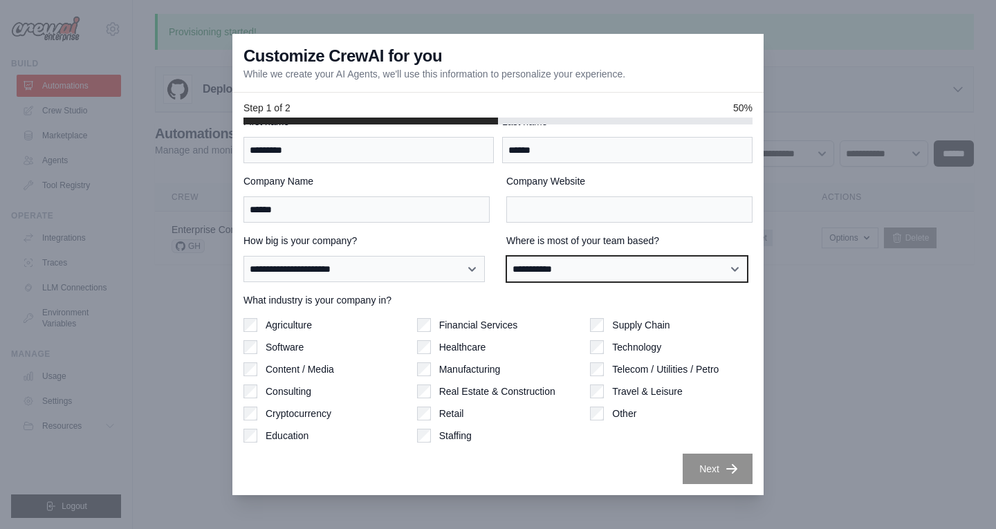
click at [582, 272] on select "**********" at bounding box center [626, 269] width 241 height 26
select select "**********"
click at [506, 256] on select "**********" at bounding box center [626, 269] width 241 height 26
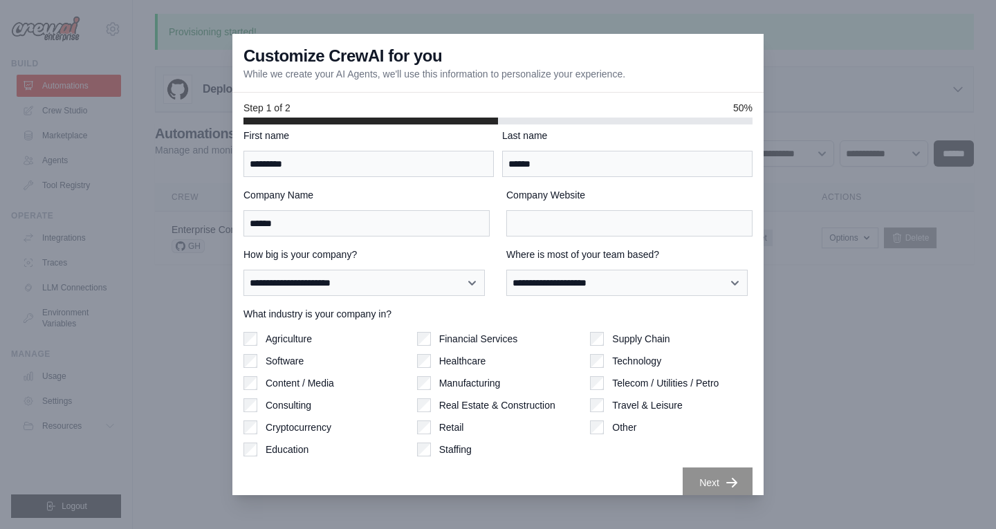
scroll to position [0, 0]
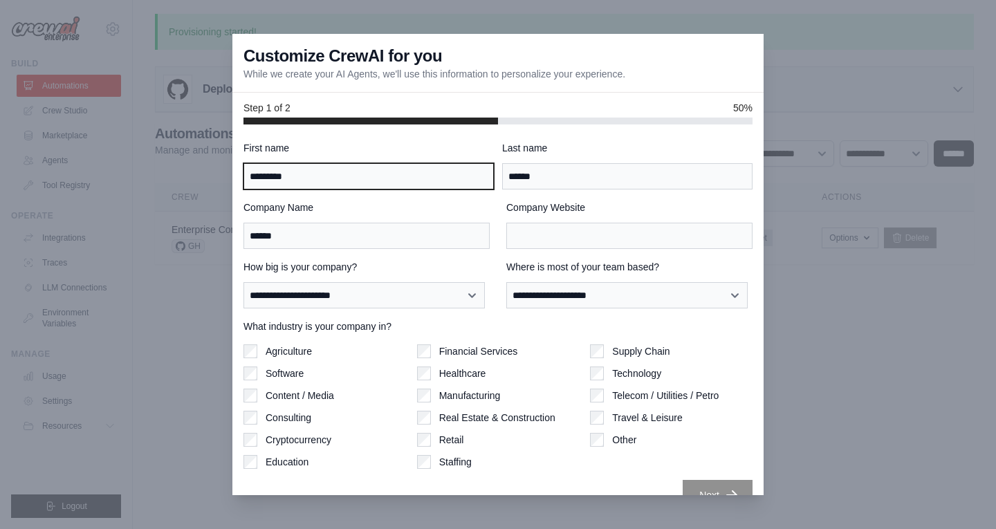
click at [318, 177] on input "*********" at bounding box center [368, 176] width 250 height 26
click at [809, 67] on div at bounding box center [498, 264] width 996 height 529
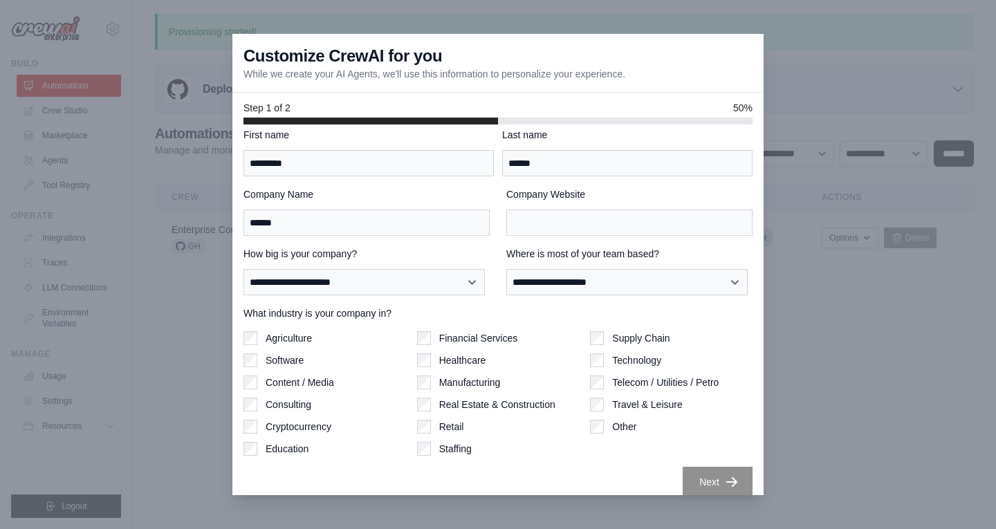
scroll to position [26, 0]
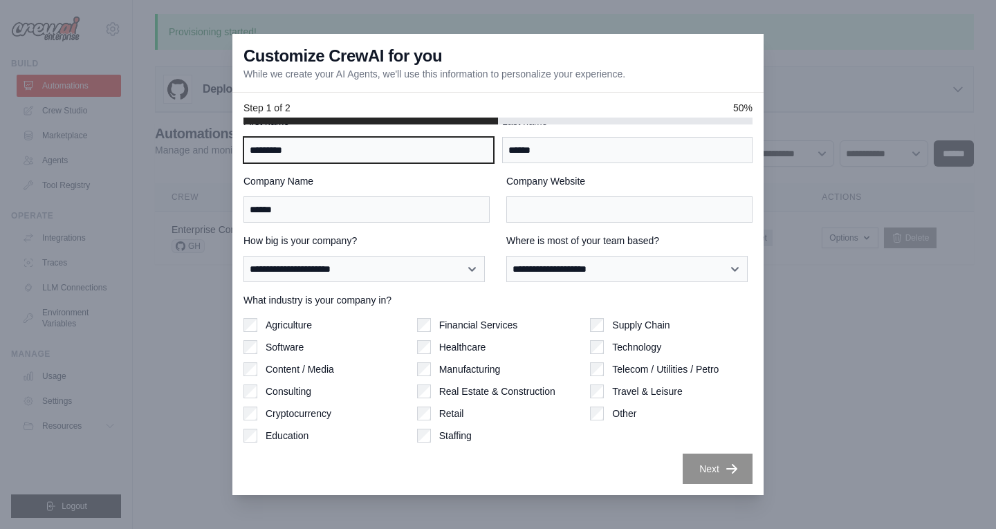
drag, startPoint x: 351, startPoint y: 143, endPoint x: 46, endPoint y: 153, distance: 305.8
click at [46, 153] on div "**********" at bounding box center [498, 264] width 996 height 529
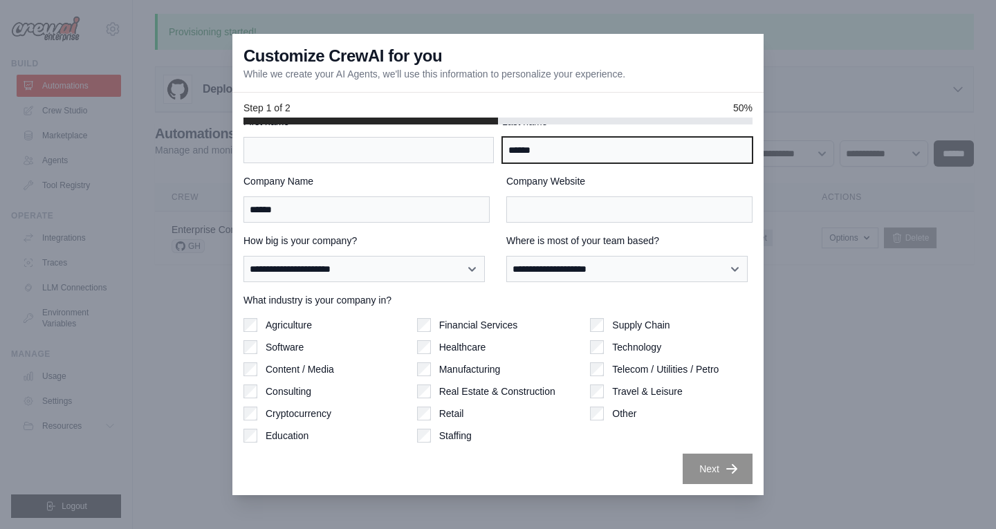
drag, startPoint x: 613, startPoint y: 158, endPoint x: 510, endPoint y: 150, distance: 104.0
click at [510, 150] on input "******" at bounding box center [627, 150] width 250 height 26
type input "*"
click at [22, 221] on div at bounding box center [498, 264] width 996 height 529
drag, startPoint x: 118, startPoint y: 189, endPoint x: 149, endPoint y: 153, distance: 47.1
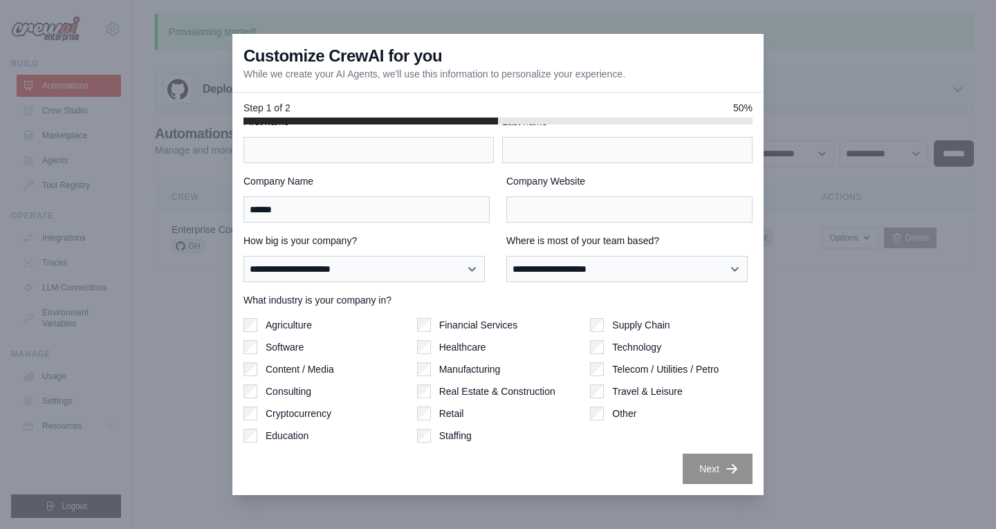
click at [118, 188] on div at bounding box center [498, 264] width 996 height 529
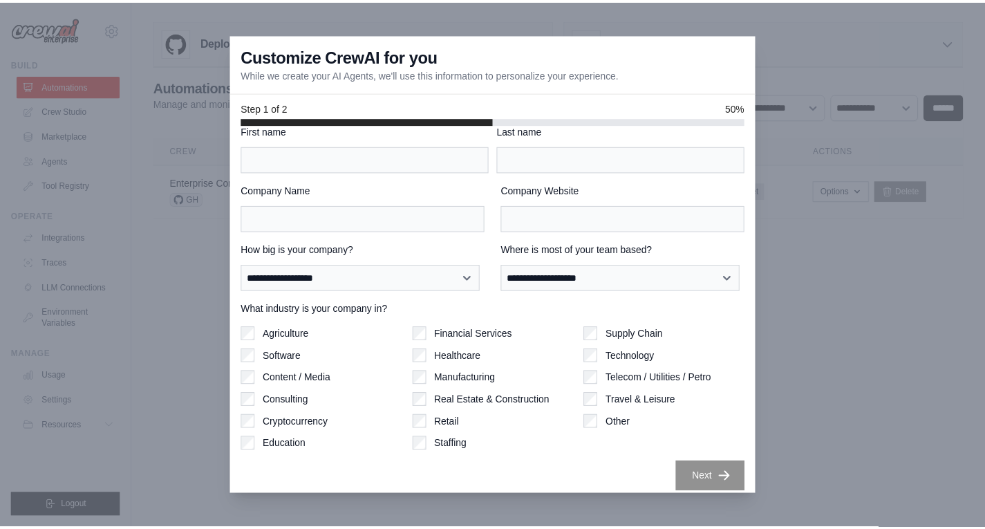
scroll to position [26, 0]
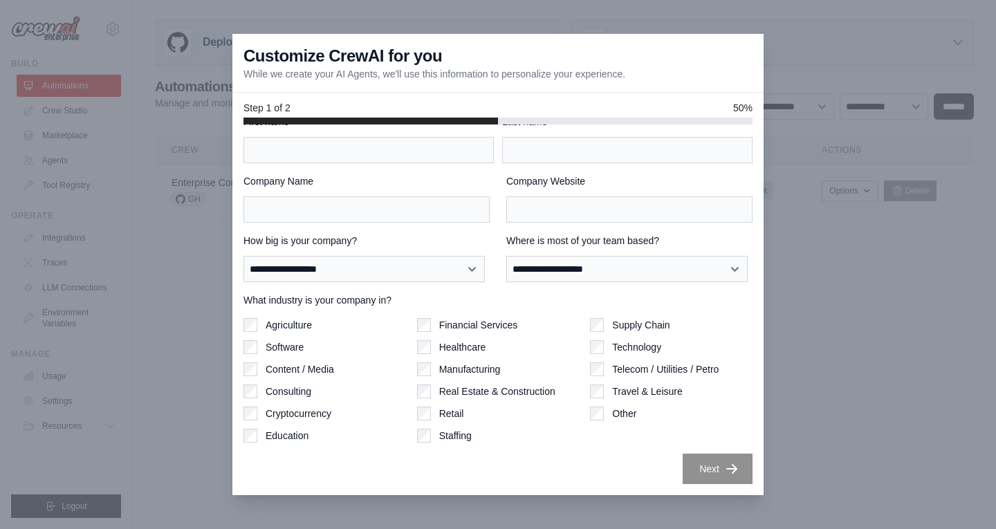
click at [882, 297] on div at bounding box center [498, 264] width 996 height 529
